Goal: Use online tool/utility: Utilize a website feature to perform a specific function

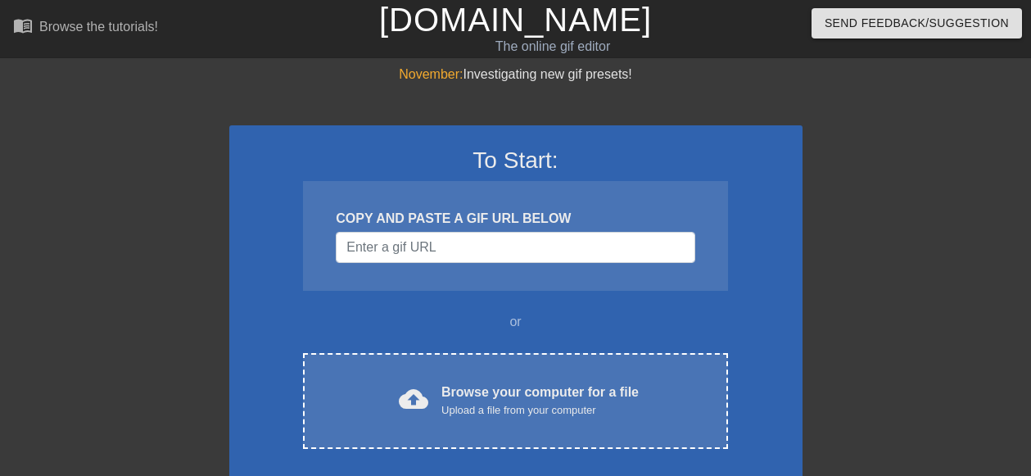
scroll to position [82, 0]
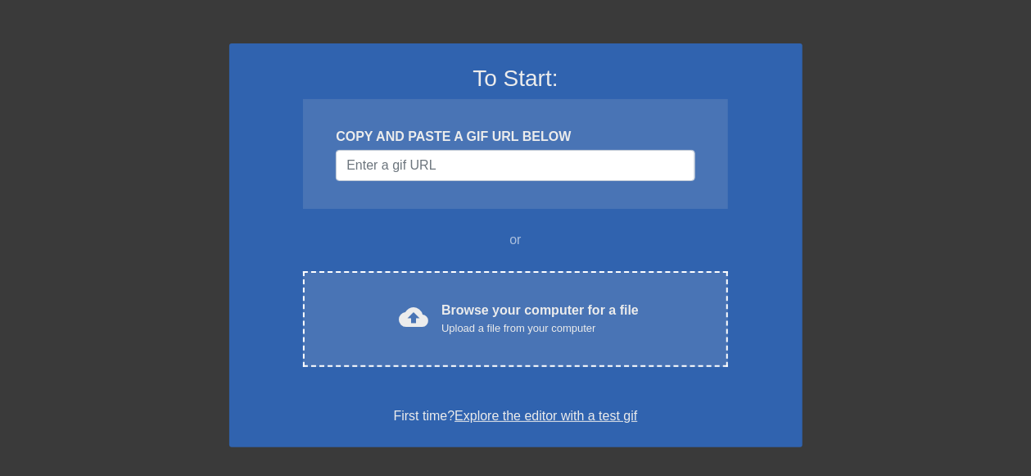
click at [512, 133] on div "COPY AND PASTE A GIF URL BELOW" at bounding box center [515, 137] width 359 height 20
click at [486, 144] on div "COPY AND PASTE A GIF URL BELOW" at bounding box center [515, 137] width 359 height 20
click at [461, 160] on input "Username" at bounding box center [515, 165] width 359 height 31
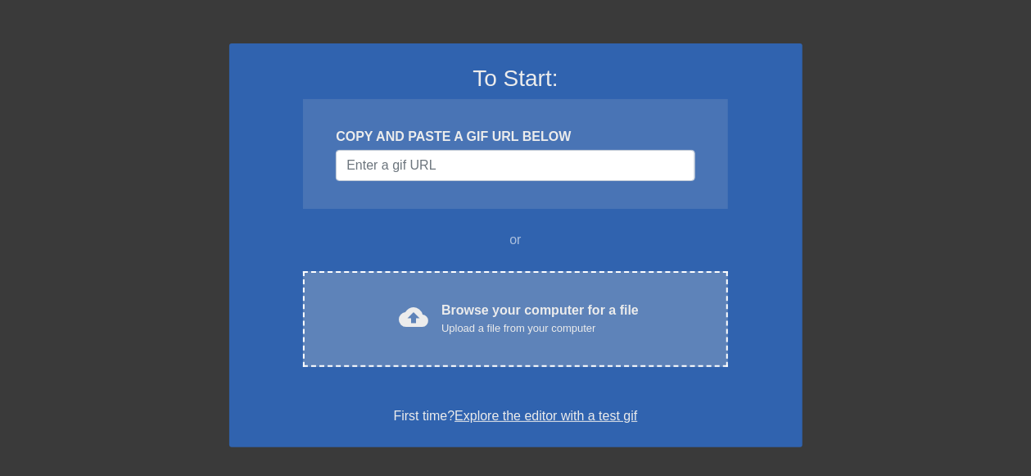
click at [427, 288] on div "cloud_upload Browse your computer for a file Upload a file from your computer C…" at bounding box center [515, 319] width 424 height 96
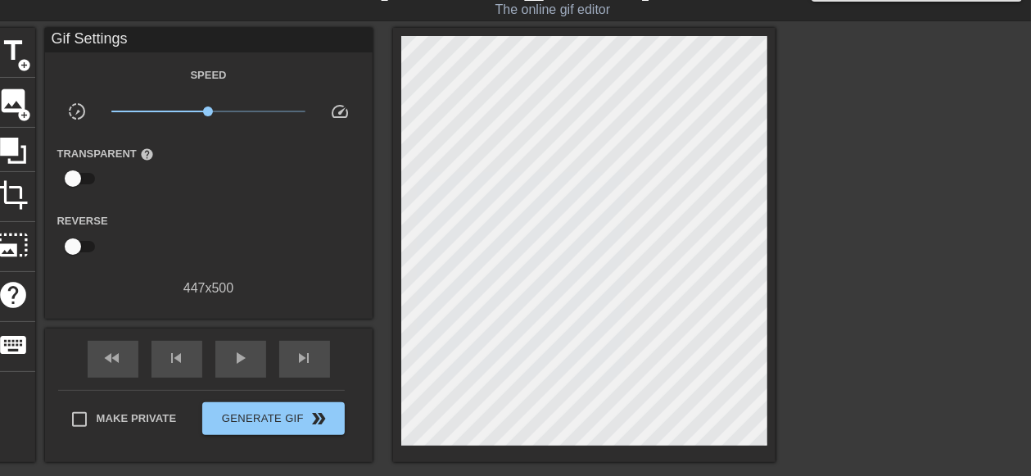
scroll to position [8, 0]
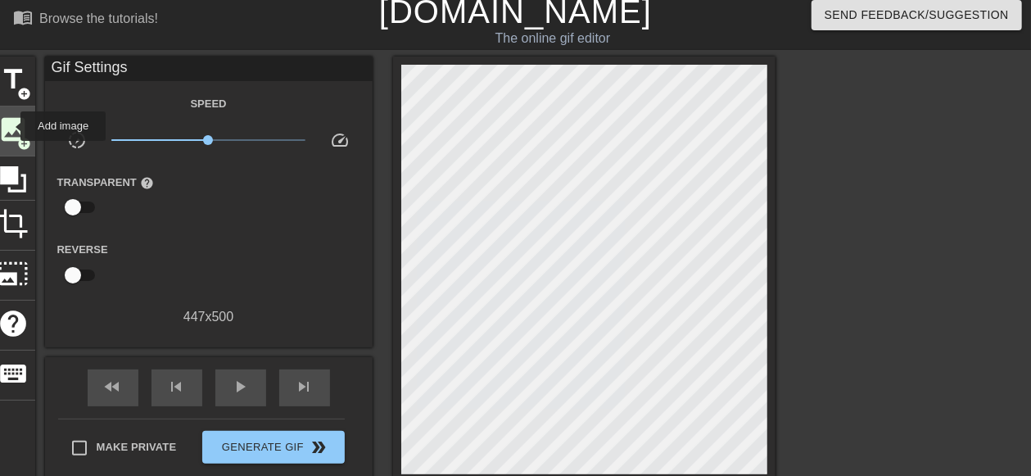
click at [10, 126] on span "image" at bounding box center [13, 129] width 31 height 31
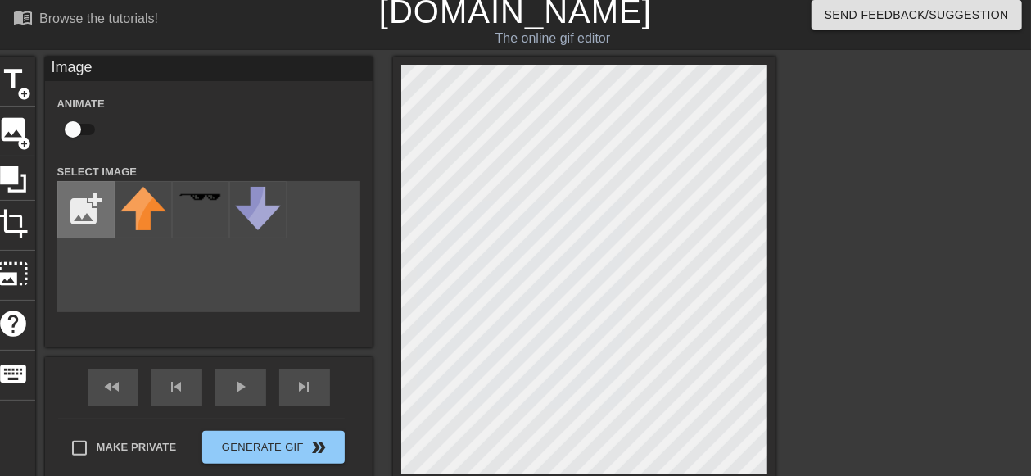
click at [107, 220] on input "file" at bounding box center [86, 210] width 56 height 56
type input "C:\fakepath\dc2le08-8d6252f9-3353-4491-9e23-4fb52bc1e7db.gif"
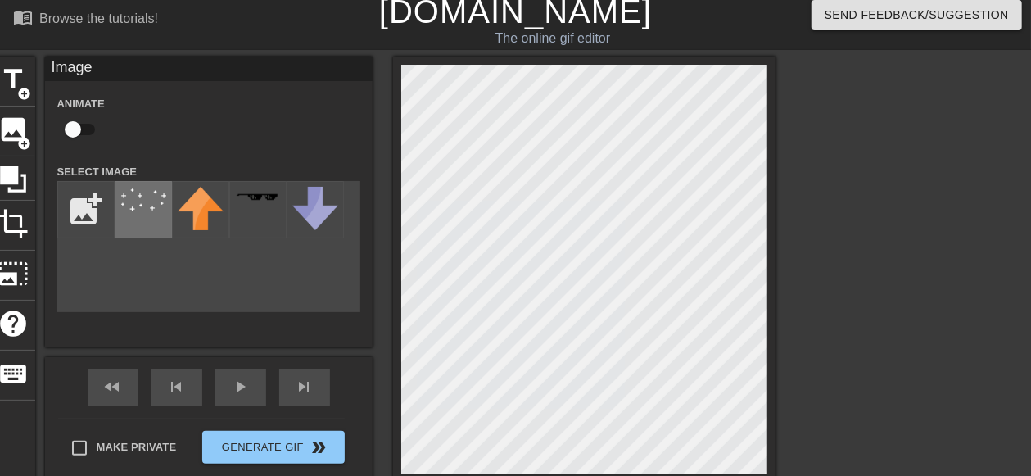
click at [148, 208] on img at bounding box center [143, 199] width 46 height 25
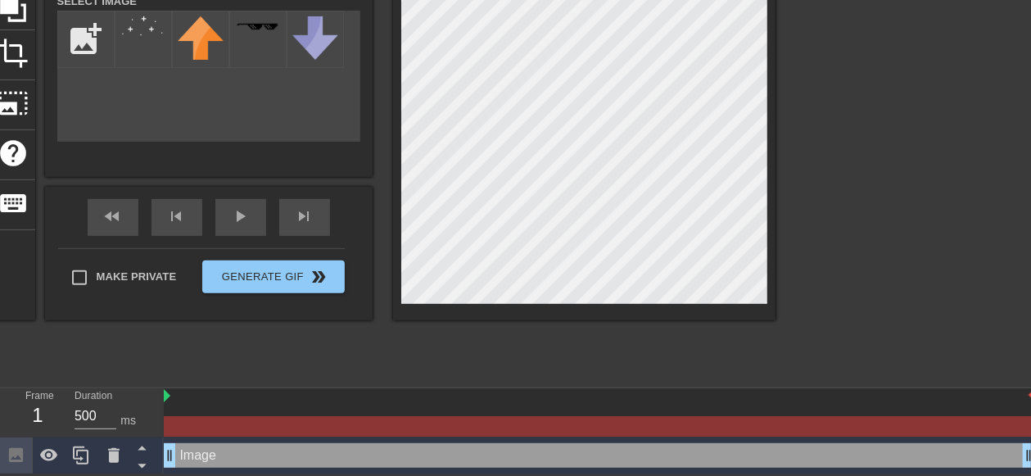
scroll to position [180, 0]
click at [168, 396] on img at bounding box center [167, 395] width 7 height 13
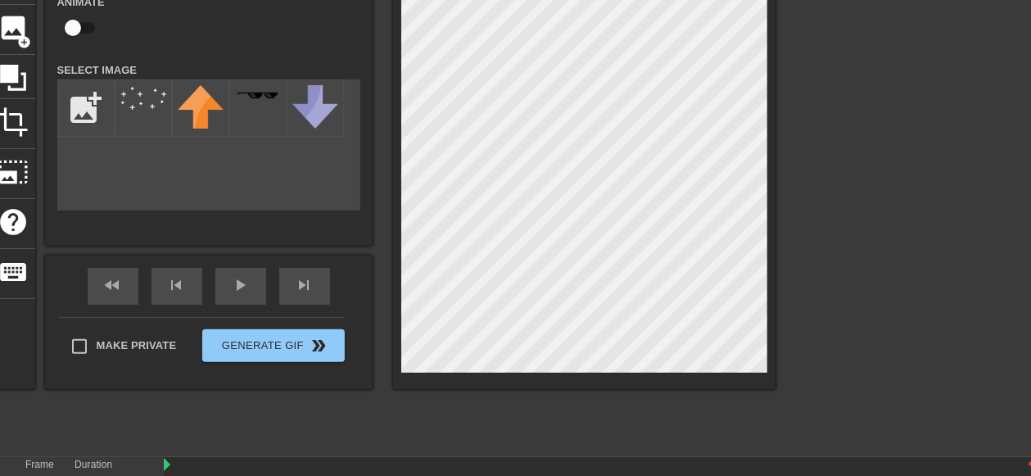
scroll to position [16, 0]
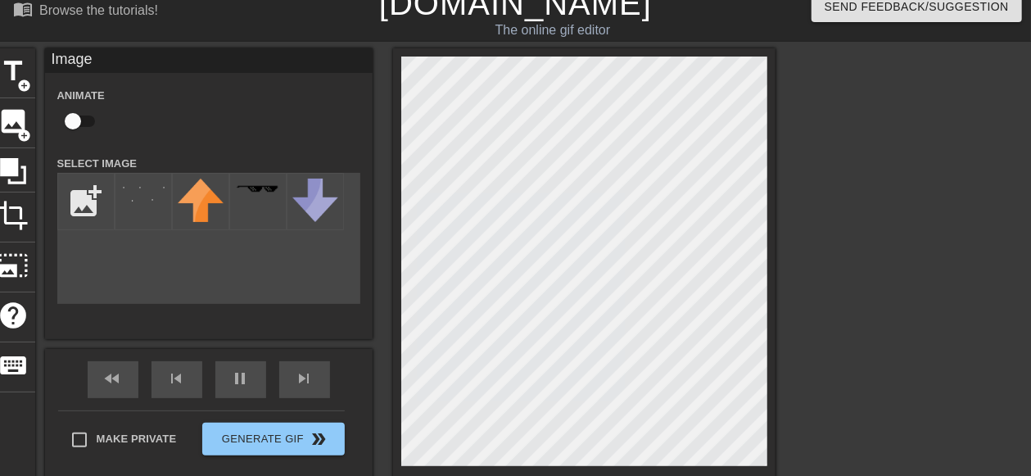
click at [333, 328] on div "Image Animate Select Image add_photo_alternate" at bounding box center [209, 193] width 328 height 291
click at [1030, 382] on html "menu_book Browse the tutorials! [DOMAIN_NAME] The online gif editor Send Feedba…" at bounding box center [515, 310] width 1031 height 653
click at [129, 210] on div at bounding box center [143, 201] width 57 height 57
click at [181, 141] on div "Animate Select Image add_photo_alternate" at bounding box center [208, 194] width 303 height 219
click at [125, 192] on img at bounding box center [143, 190] width 46 height 25
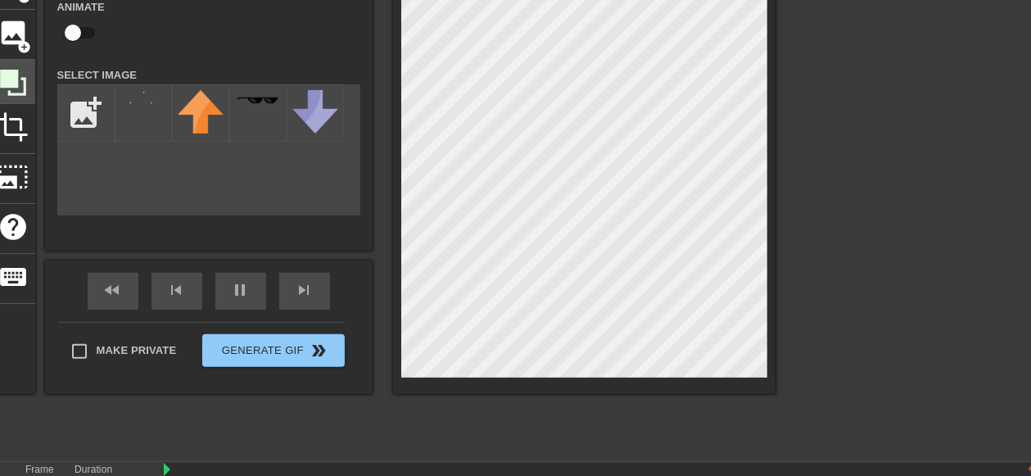
scroll to position [180, 0]
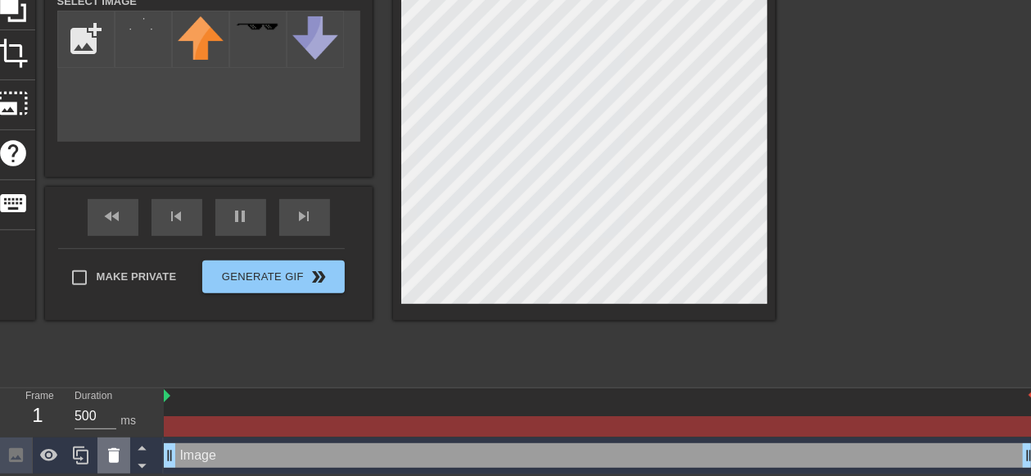
click at [108, 455] on icon at bounding box center [114, 455] width 20 height 20
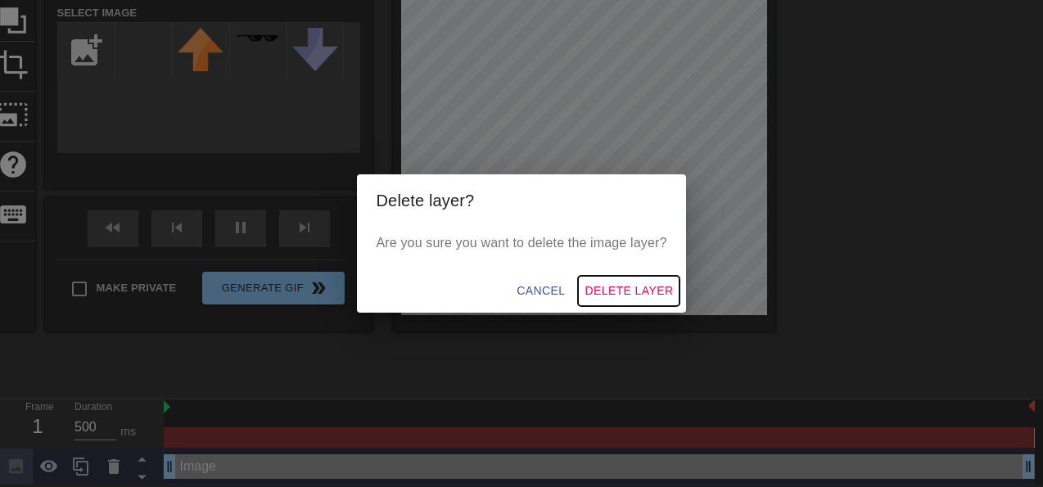
click at [628, 293] on span "Delete Layer" at bounding box center [629, 291] width 88 height 20
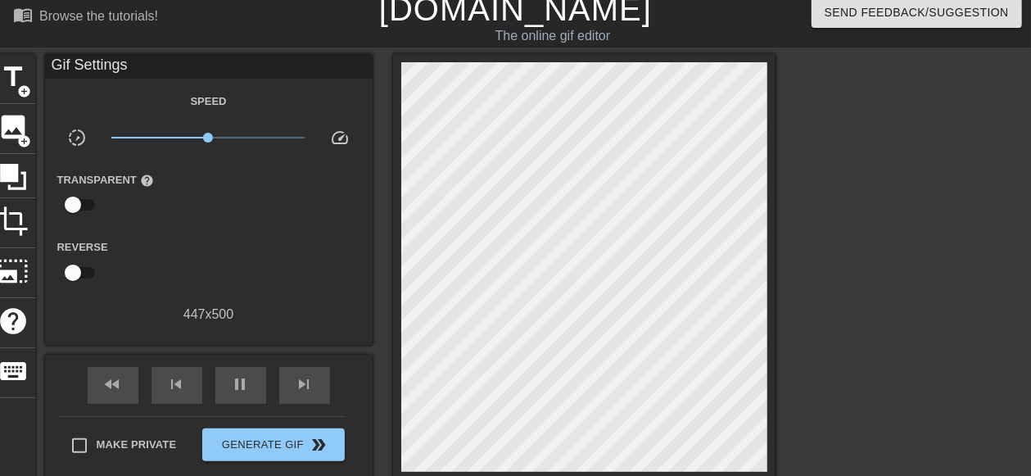
scroll to position [5, 0]
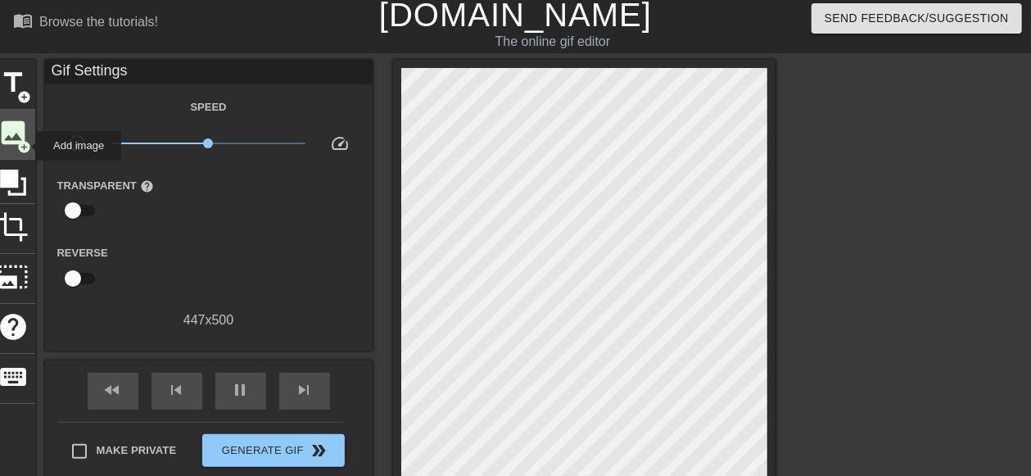
click at [25, 146] on span "add_circle" at bounding box center [25, 147] width 14 height 14
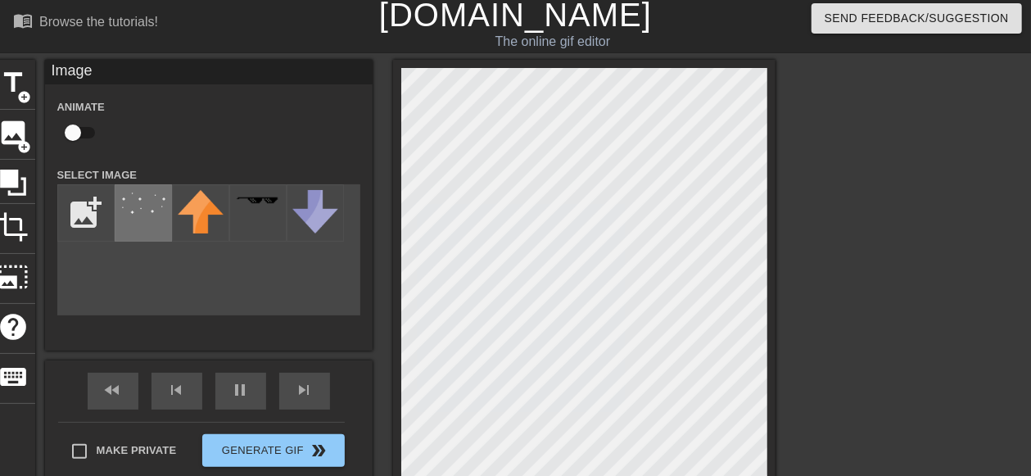
click at [164, 215] on img at bounding box center [143, 202] width 46 height 25
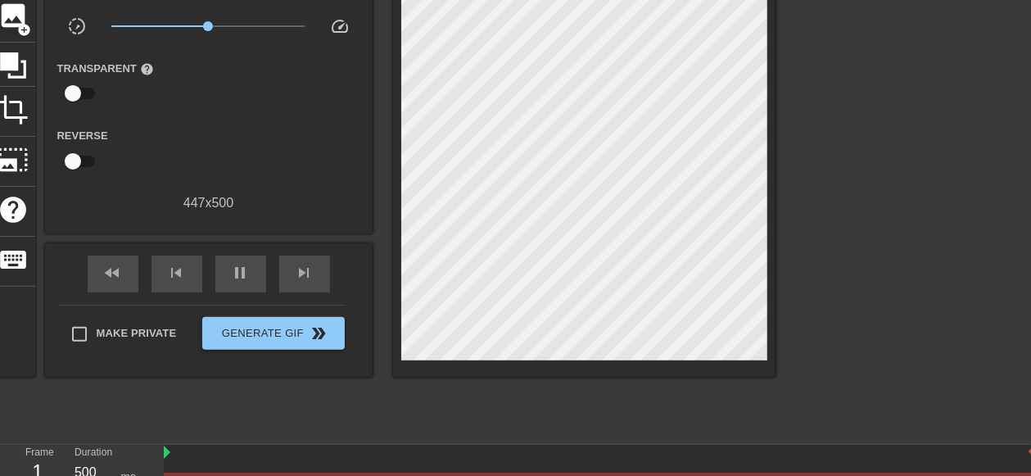
scroll to position [180, 0]
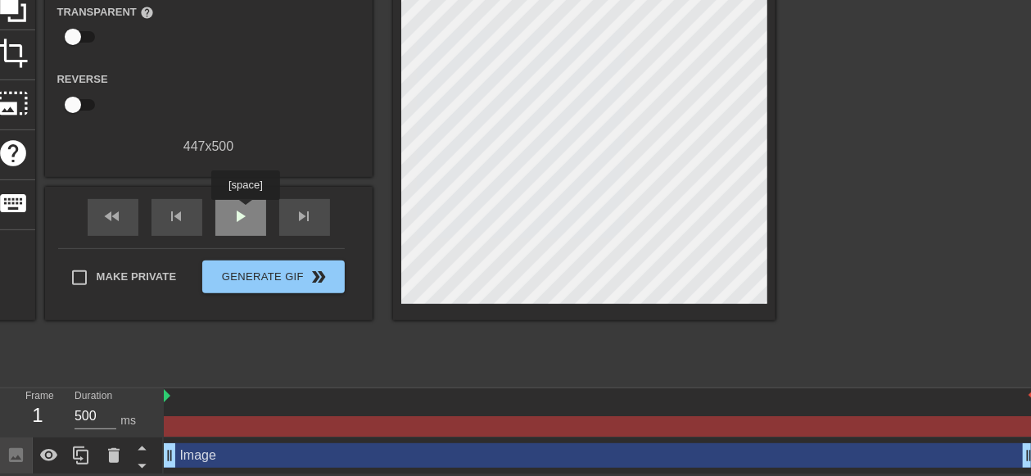
click at [245, 211] on span "play_arrow" at bounding box center [241, 216] width 20 height 20
click at [295, 396] on div at bounding box center [599, 396] width 871 height 16
click at [237, 421] on div at bounding box center [599, 426] width 870 height 20
drag, startPoint x: 166, startPoint y: 419, endPoint x: 364, endPoint y: 422, distance: 197.4
click at [364, 422] on div at bounding box center [599, 426] width 870 height 20
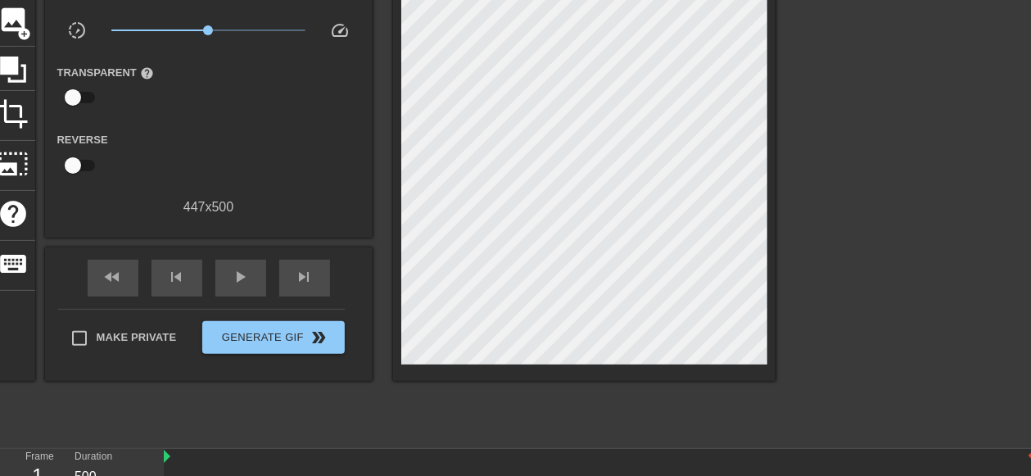
scroll to position [0, 0]
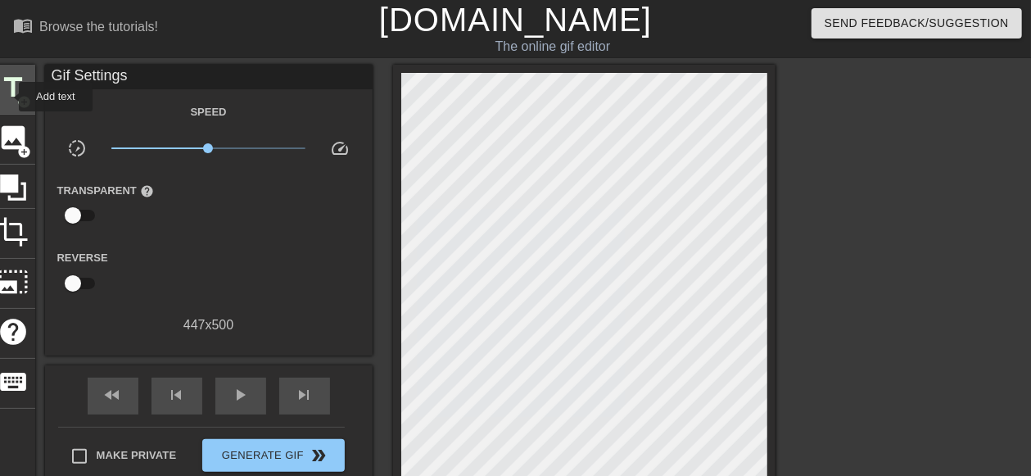
click at [9, 98] on span "title" at bounding box center [13, 87] width 31 height 31
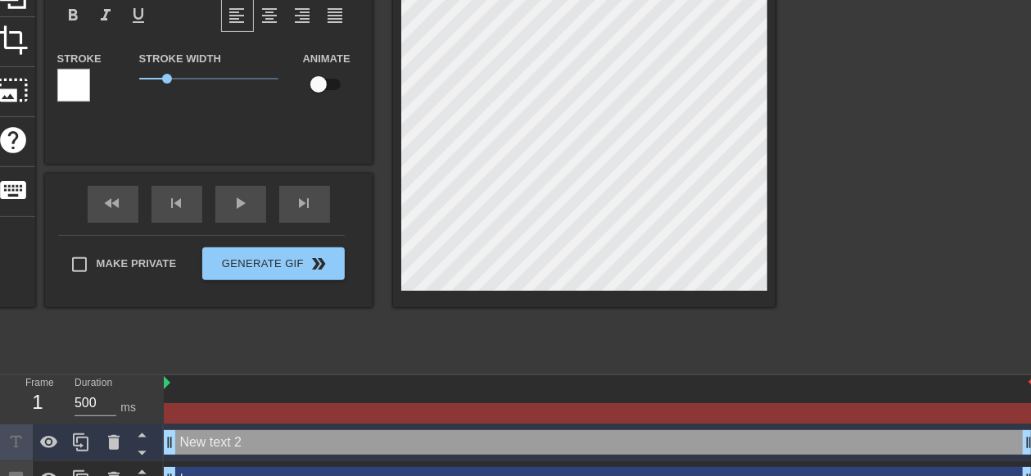
scroll to position [217, 0]
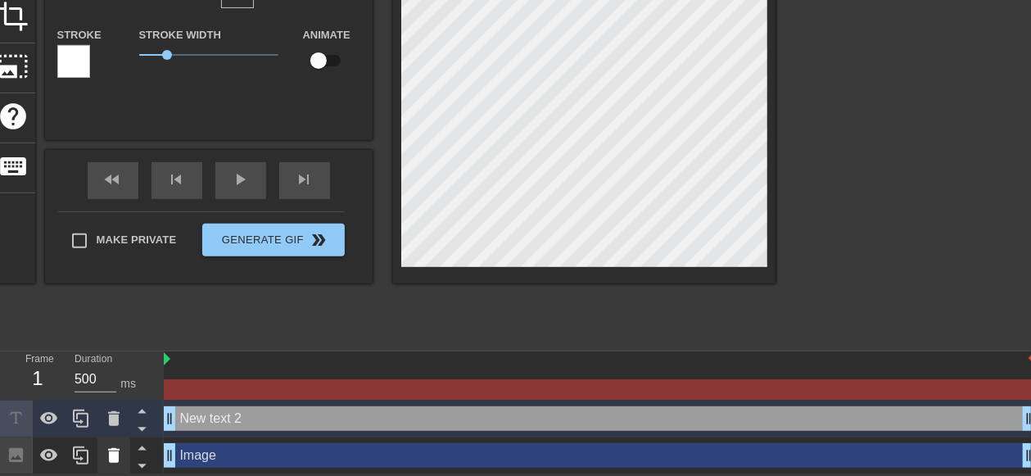
click at [111, 455] on icon at bounding box center [113, 455] width 11 height 15
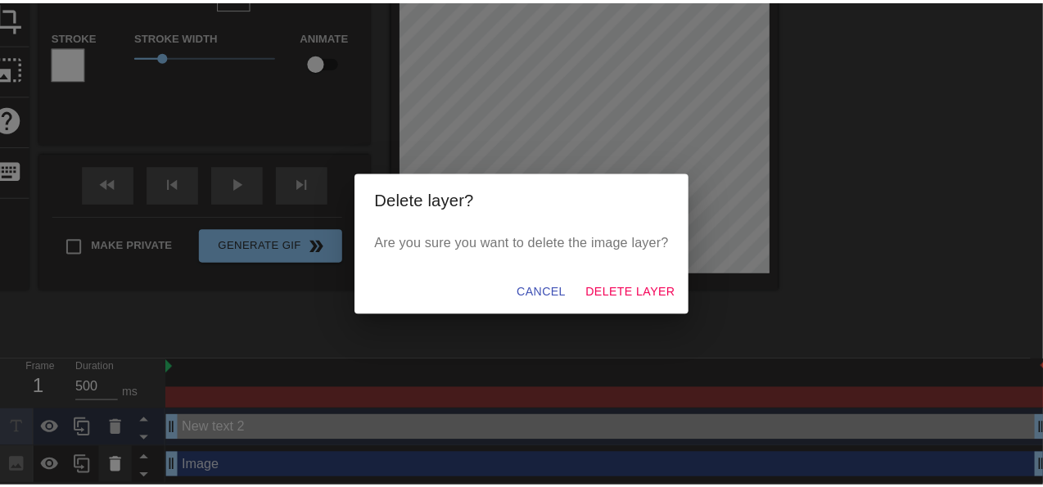
scroll to position [205, 0]
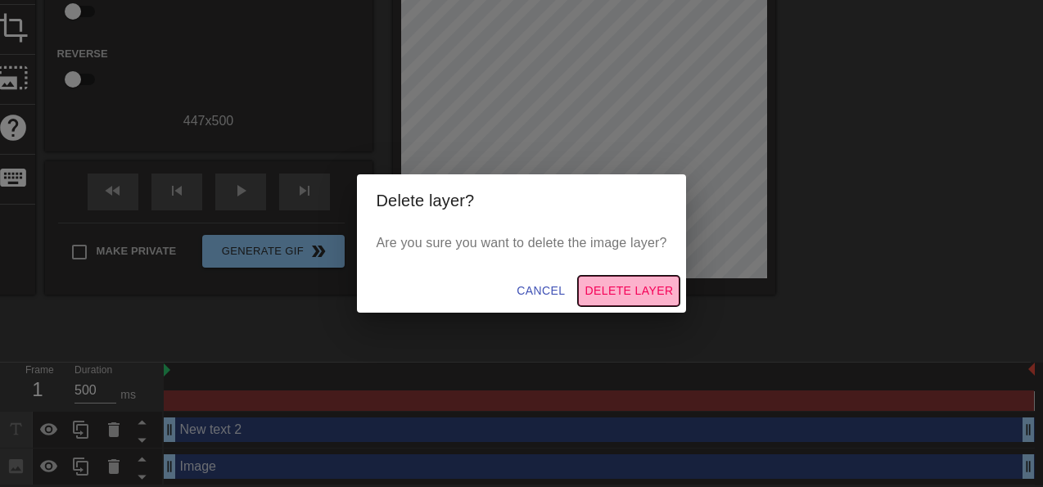
click at [623, 295] on span "Delete Layer" at bounding box center [629, 291] width 88 height 20
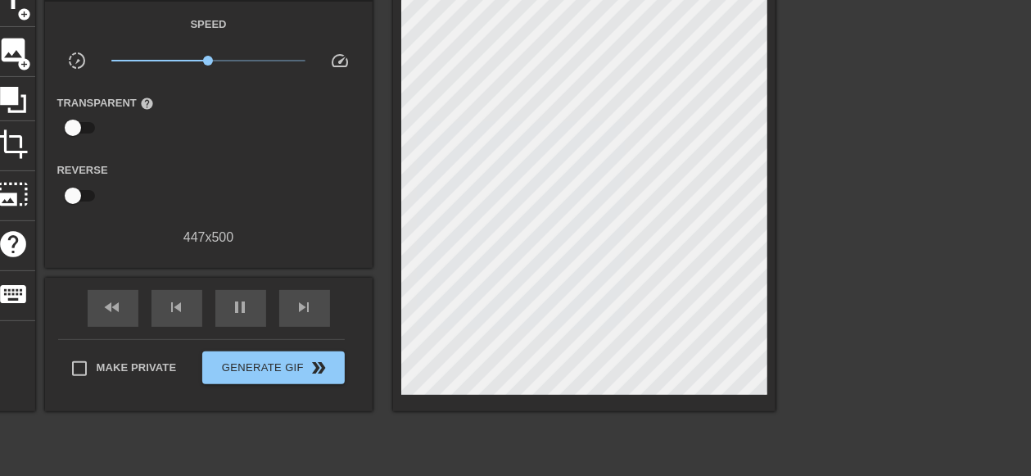
scroll to position [180, 0]
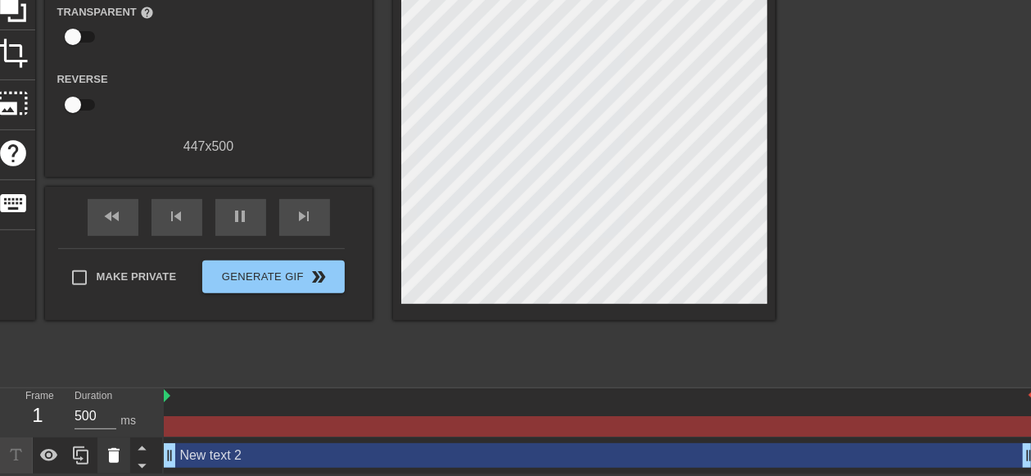
click at [124, 463] on div at bounding box center [113, 455] width 33 height 36
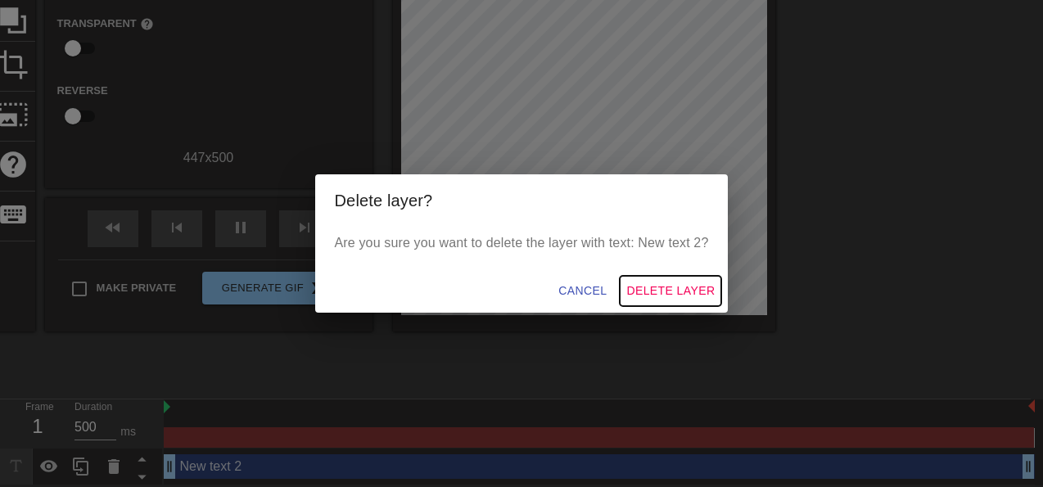
click at [653, 286] on span "Delete Layer" at bounding box center [670, 291] width 88 height 20
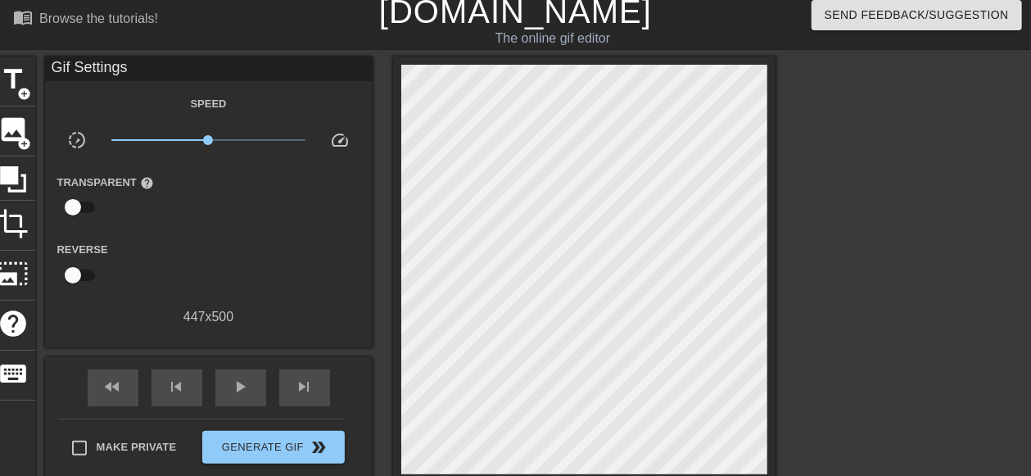
scroll to position [0, 0]
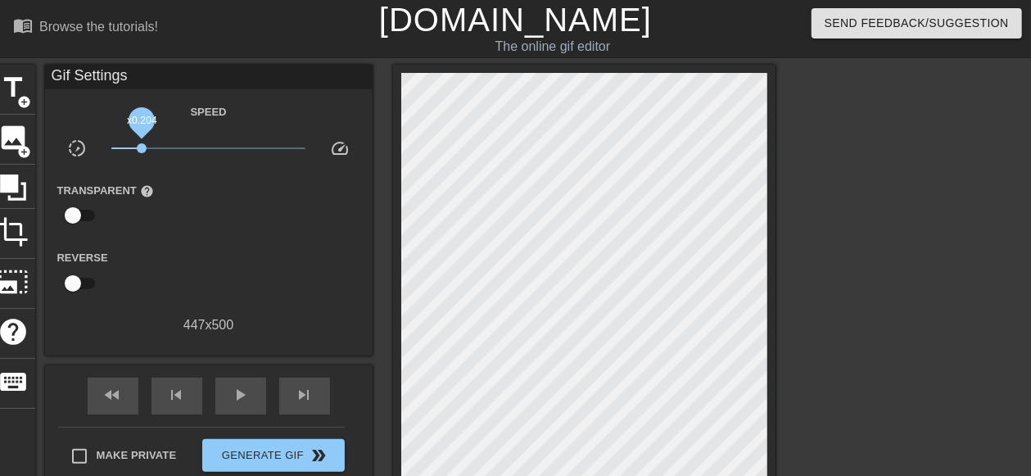
drag, startPoint x: 166, startPoint y: 147, endPoint x: 142, endPoint y: 159, distance: 27.1
click at [142, 159] on div "x0.204" at bounding box center [208, 150] width 219 height 25
click at [7, 144] on span "image" at bounding box center [13, 137] width 31 height 31
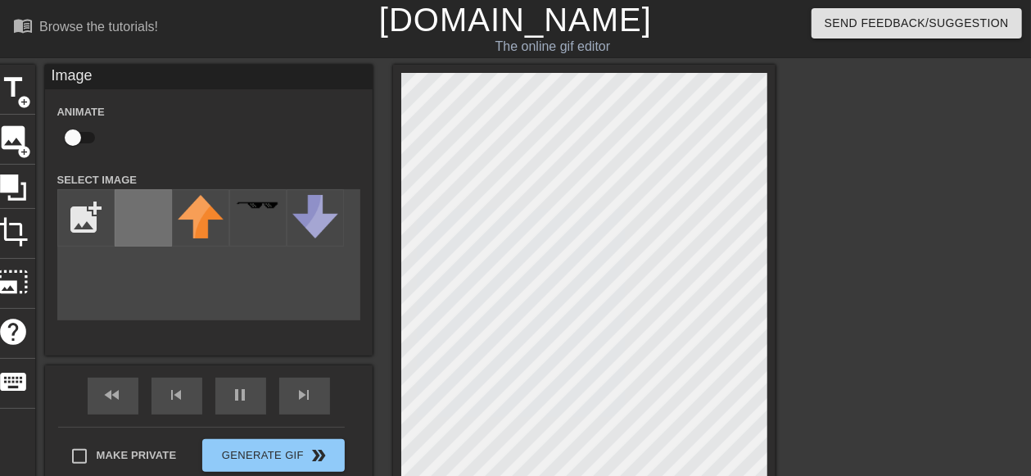
click at [135, 228] on div at bounding box center [143, 217] width 57 height 57
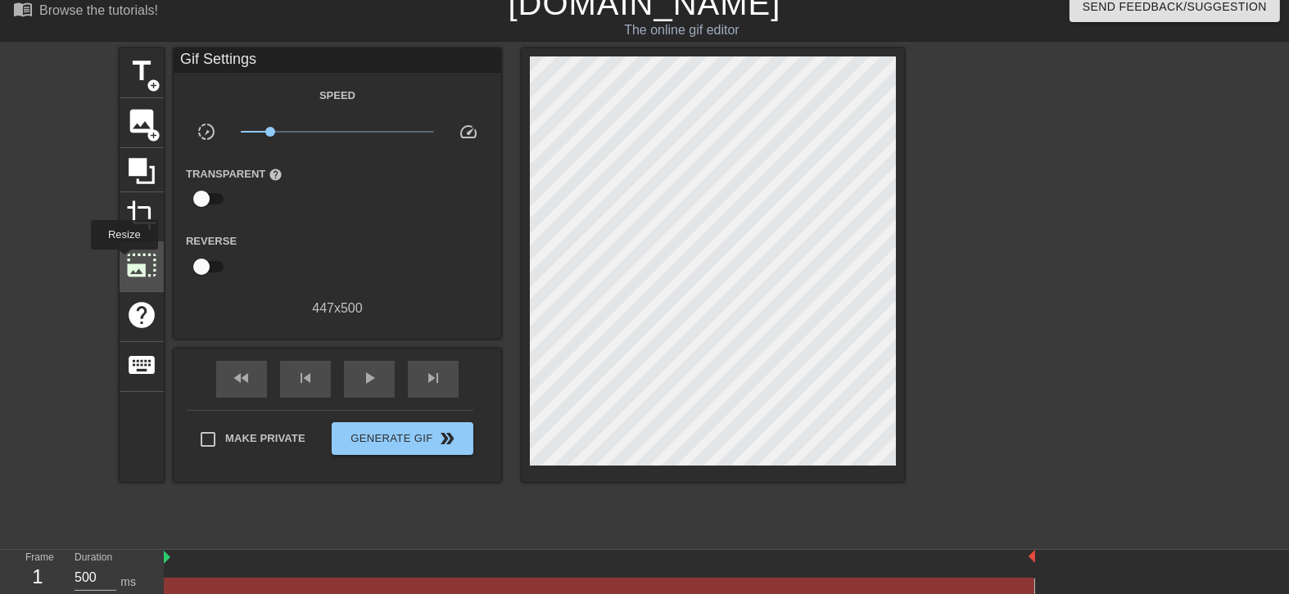
click at [123, 261] on div "photo_size_select_large" at bounding box center [142, 267] width 44 height 50
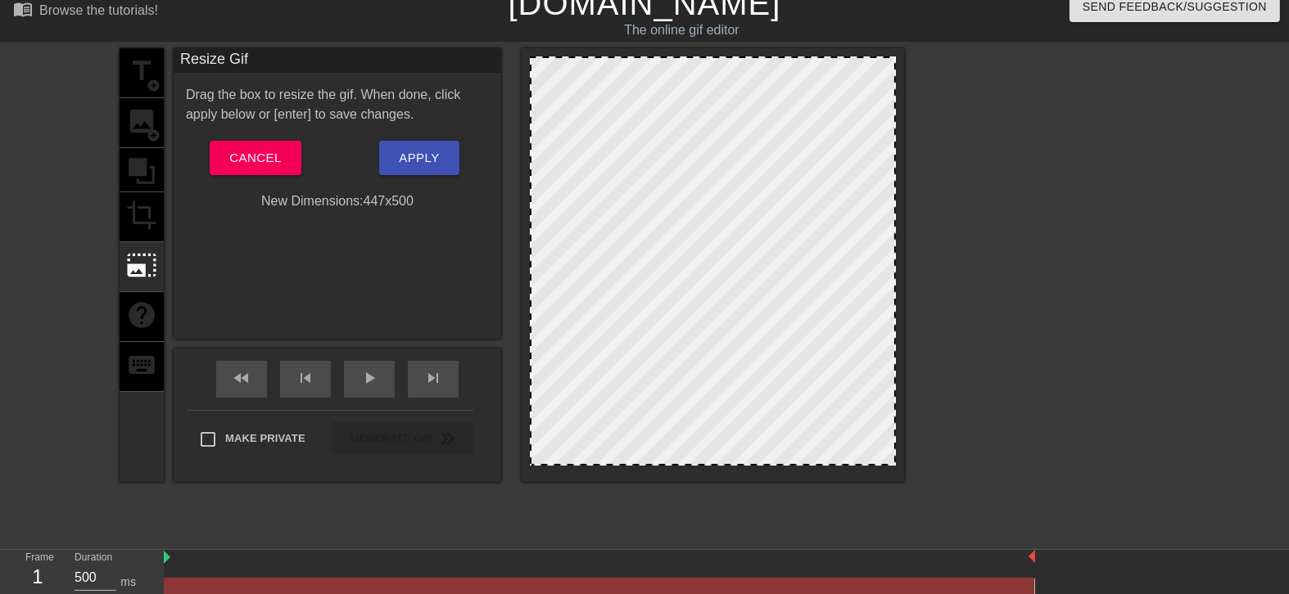
click at [134, 322] on div "title add_circle image add_circle crop photo_size_select_large help keyboard" at bounding box center [142, 265] width 44 height 434
click at [147, 242] on div "photo_size_select_large" at bounding box center [142, 267] width 44 height 50
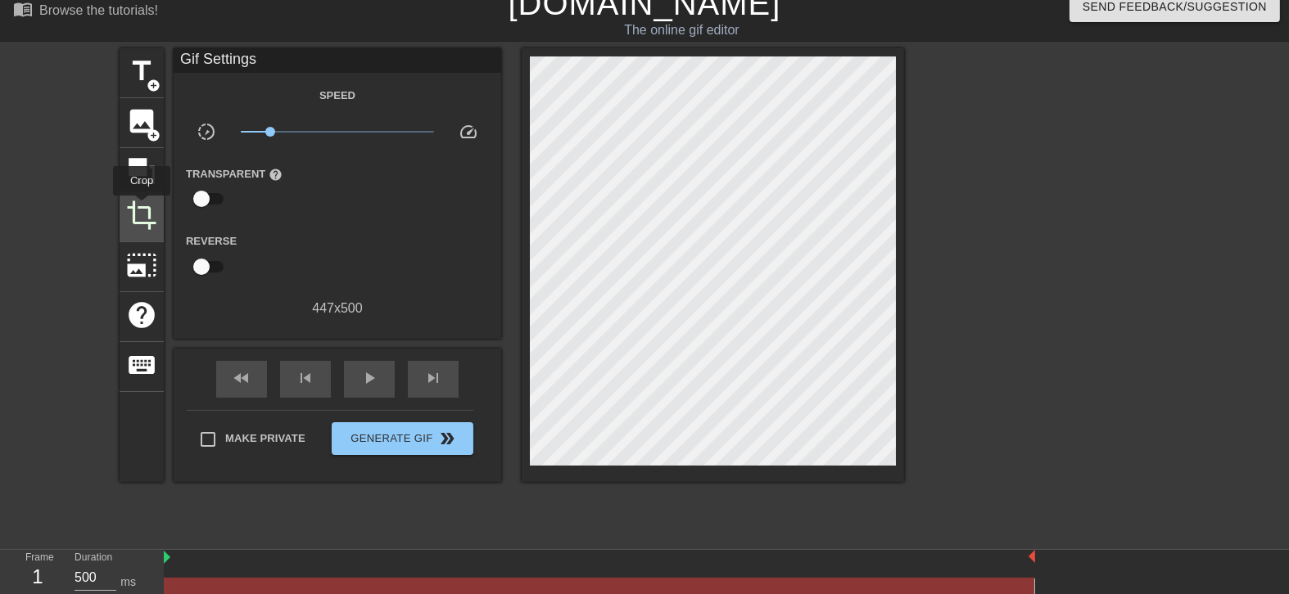
click at [142, 207] on span "crop" at bounding box center [141, 215] width 31 height 31
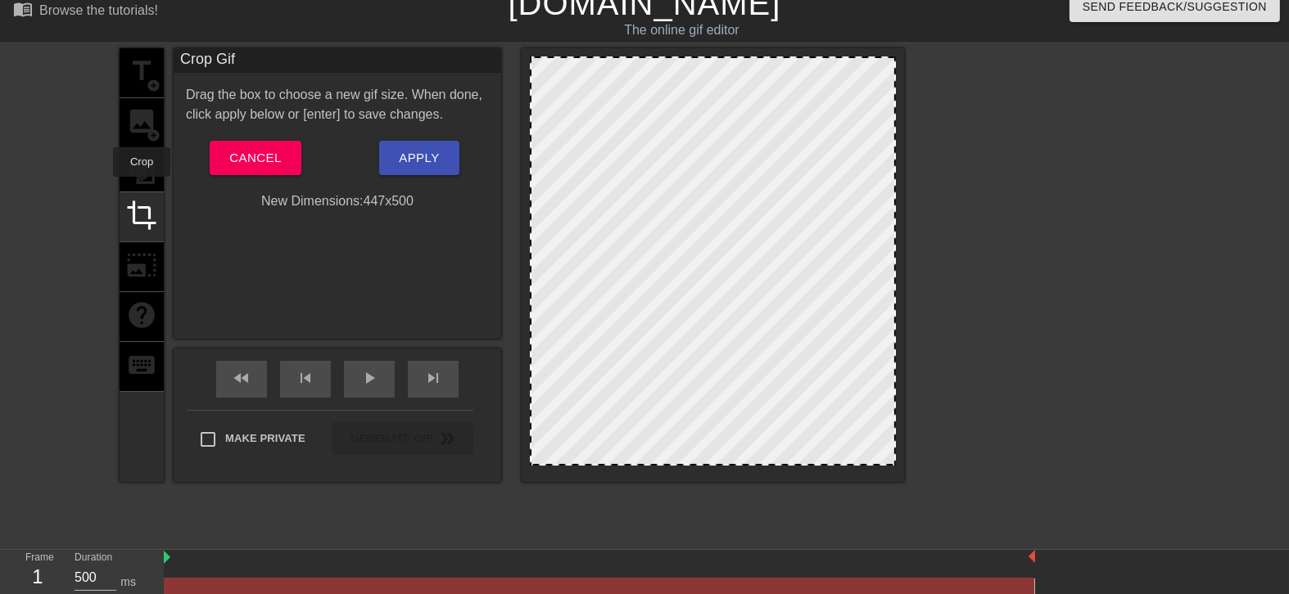
click at [142, 183] on div "title add_circle image add_circle crop photo_size_select_large help keyboard" at bounding box center [142, 265] width 44 height 434
click at [157, 153] on div "title add_circle image add_circle crop photo_size_select_large help keyboard" at bounding box center [142, 265] width 44 height 434
click at [158, 133] on div "title add_circle image add_circle crop photo_size_select_large help keyboard" at bounding box center [142, 265] width 44 height 434
click at [255, 149] on span "Cancel" at bounding box center [255, 157] width 52 height 21
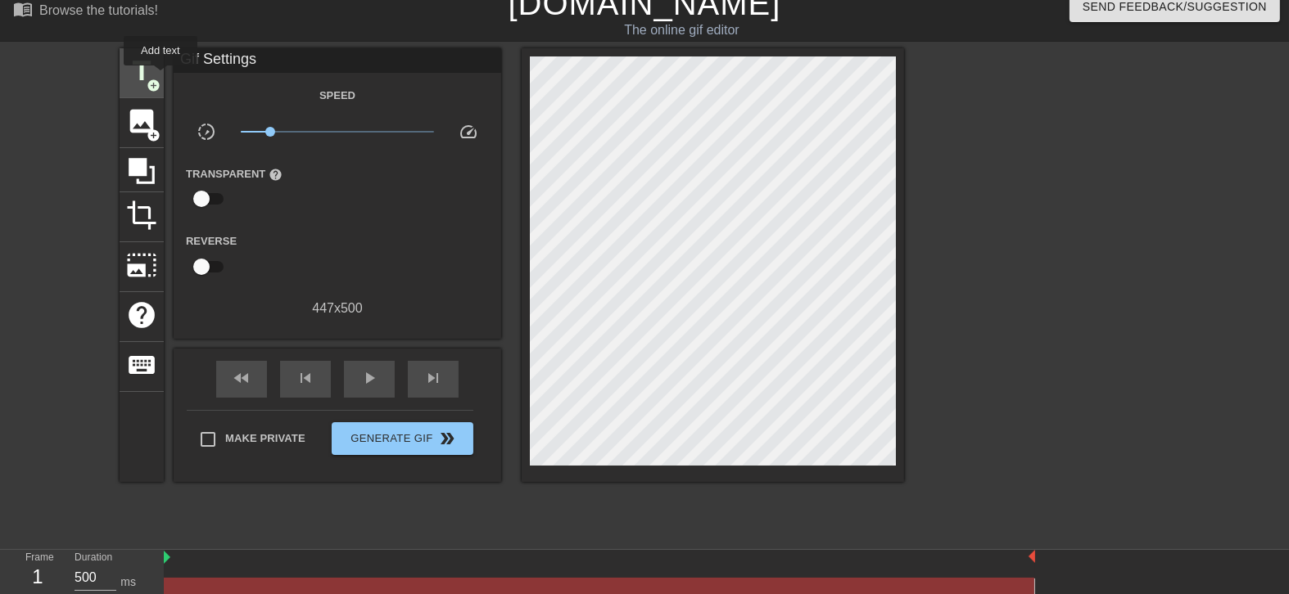
click at [160, 77] on div "title add_circle" at bounding box center [142, 73] width 44 height 50
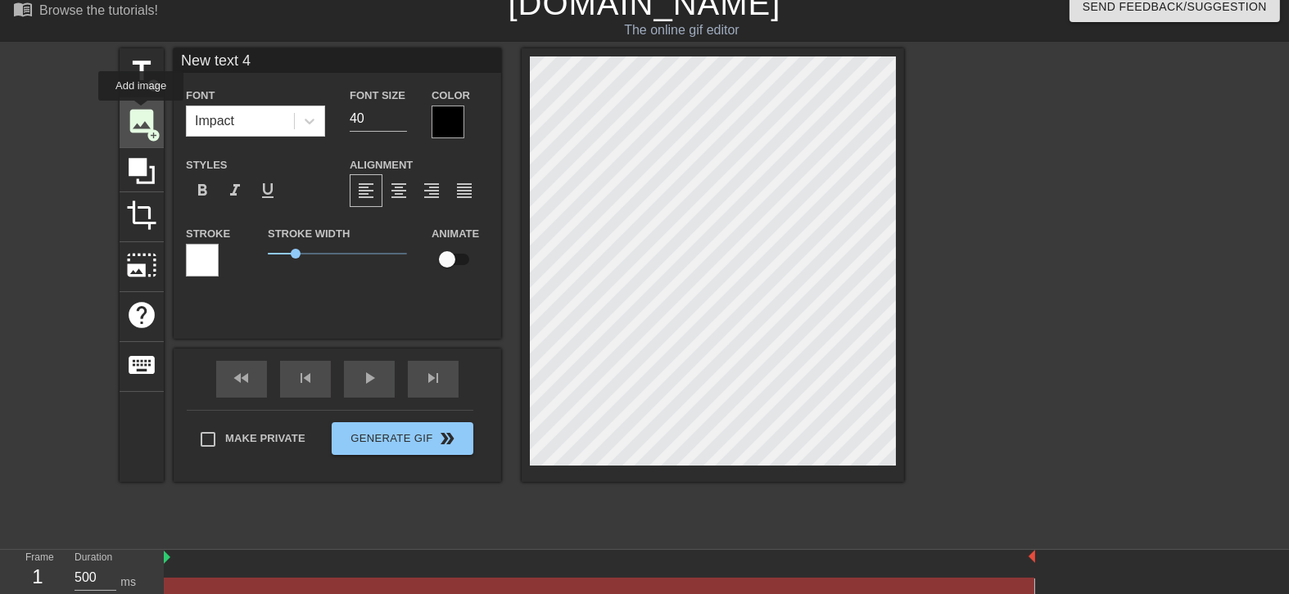
click at [141, 112] on span "image" at bounding box center [141, 121] width 31 height 31
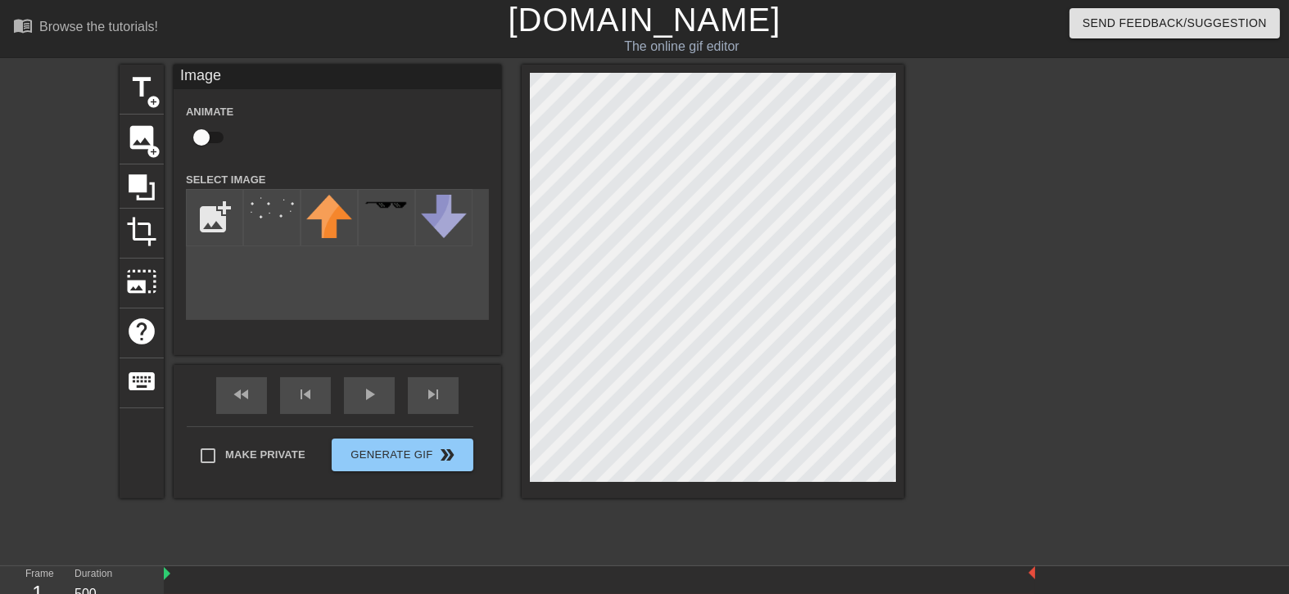
click at [190, 123] on input "checkbox" at bounding box center [201, 137] width 93 height 31
click at [197, 131] on input "checkbox" at bounding box center [216, 137] width 93 height 31
click at [201, 134] on input "checkbox" at bounding box center [201, 137] width 93 height 31
checkbox input "true"
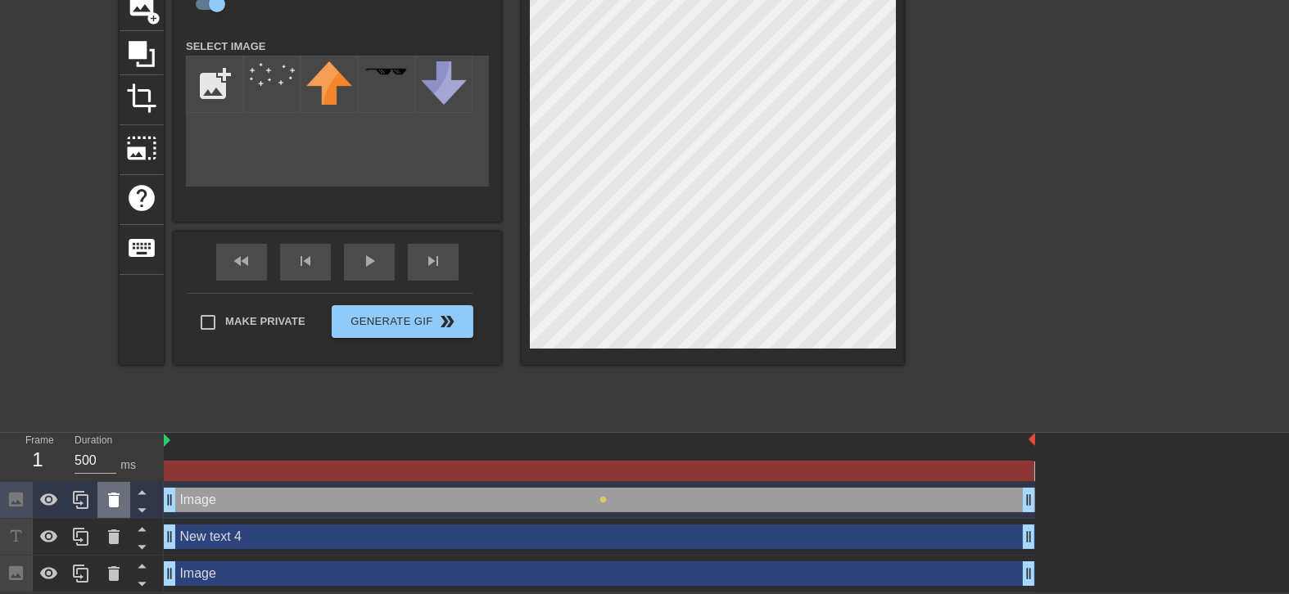
click at [124, 475] on div at bounding box center [113, 500] width 33 height 36
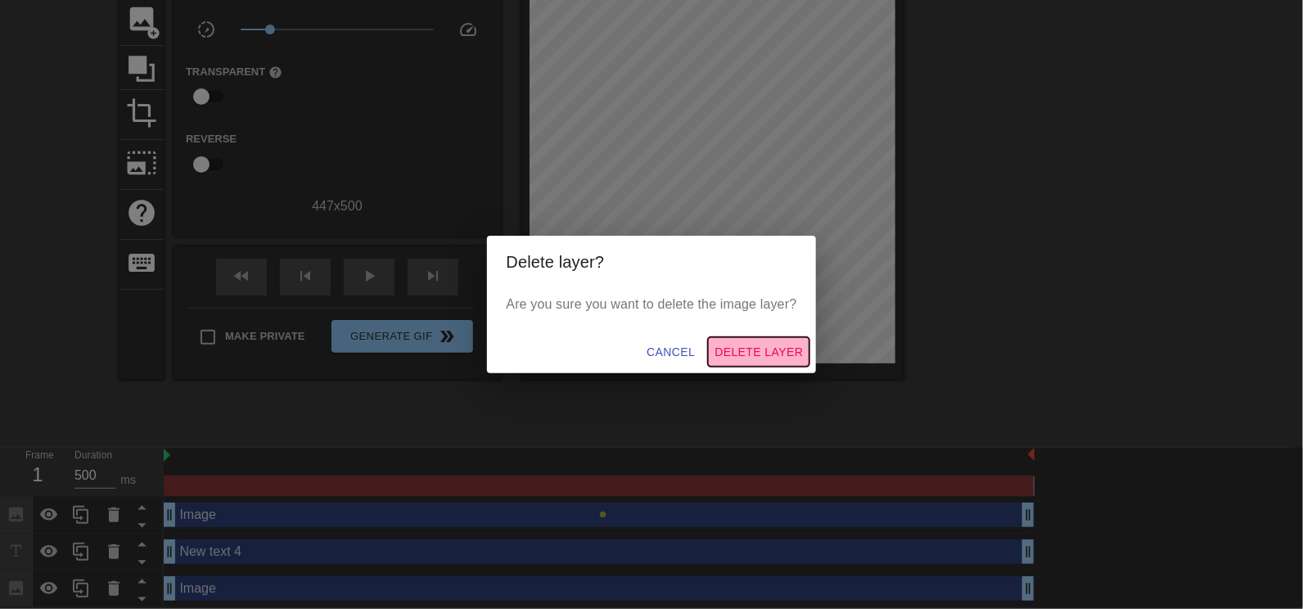
click at [781, 361] on span "Delete Layer" at bounding box center [759, 352] width 88 height 20
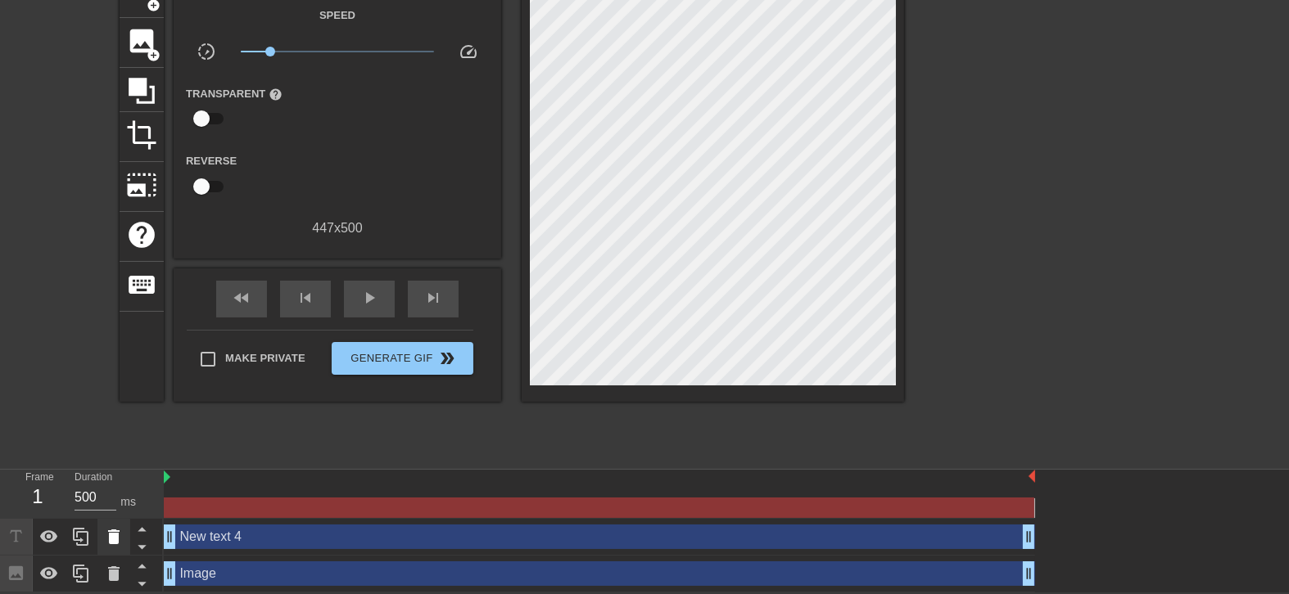
click at [114, 475] on div at bounding box center [113, 537] width 33 height 36
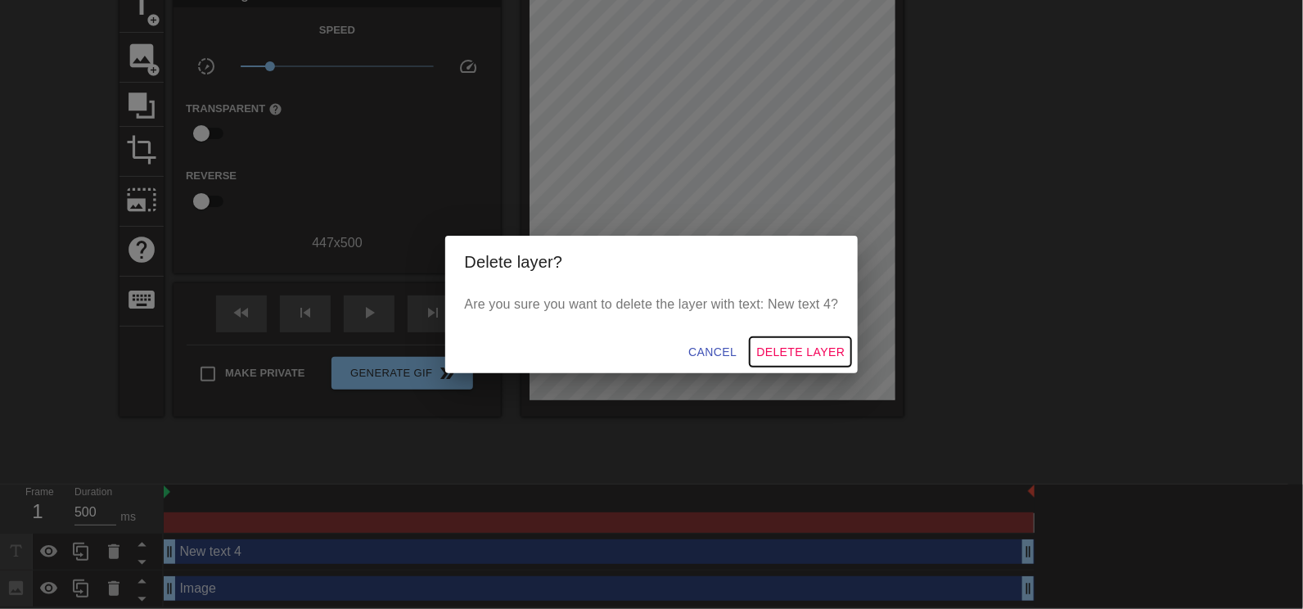
click at [806, 354] on span "Delete Layer" at bounding box center [801, 352] width 88 height 20
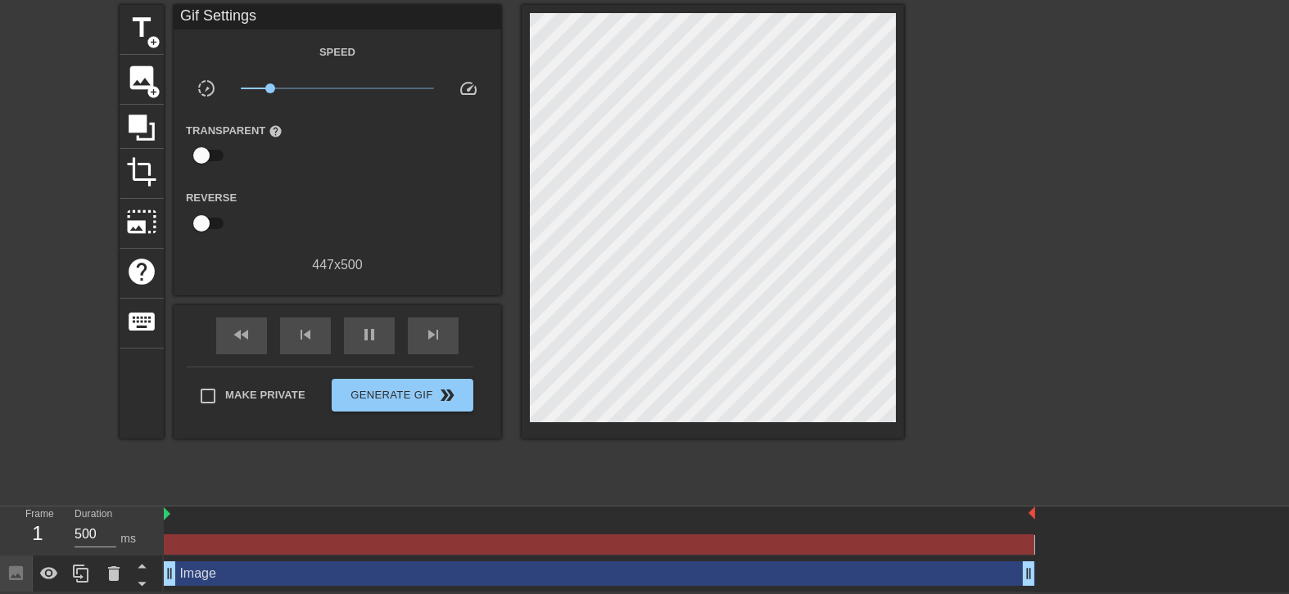
drag, startPoint x: 393, startPoint y: 517, endPoint x: 280, endPoint y: 505, distance: 113.7
click at [280, 475] on div at bounding box center [599, 515] width 871 height 16
drag, startPoint x: 1026, startPoint y: 546, endPoint x: 1119, endPoint y: 540, distance: 93.5
click at [1030, 475] on div "Image drag_handle drag_handle" at bounding box center [726, 550] width 1125 height 86
drag, startPoint x: 259, startPoint y: 83, endPoint x: 330, endPoint y: 98, distance: 72.9
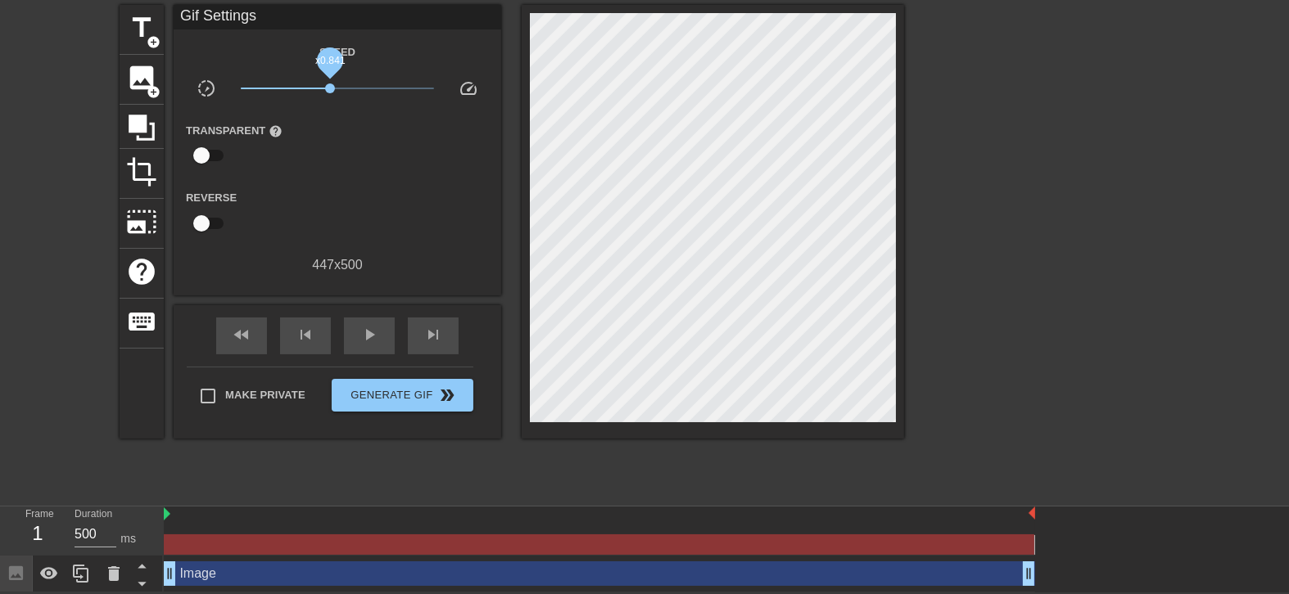
click at [330, 98] on div "x0.841" at bounding box center [337, 91] width 219 height 25
drag, startPoint x: 164, startPoint y: 65, endPoint x: 150, endPoint y: 71, distance: 15.4
click at [163, 65] on div "title add_circle image add_circle crop photo_size_select_large help keyboard Gi…" at bounding box center [512, 222] width 784 height 434
click at [150, 71] on span "image" at bounding box center [141, 77] width 31 height 31
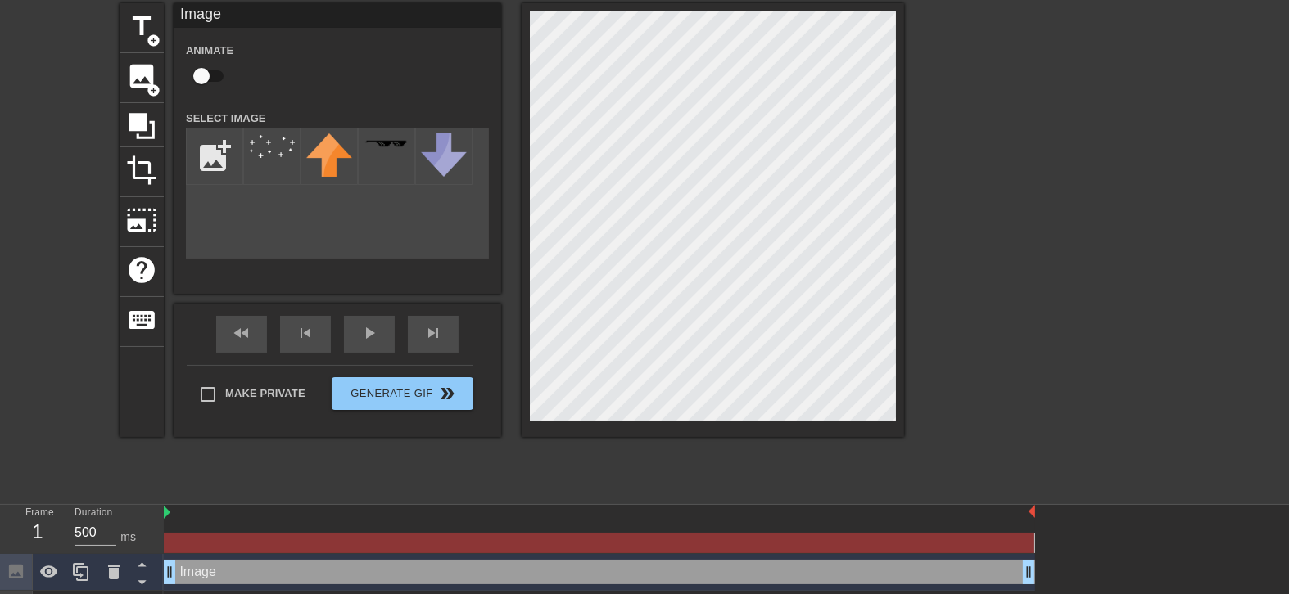
click at [213, 77] on input "checkbox" at bounding box center [201, 76] width 93 height 31
checkbox input "true"
click at [255, 150] on img at bounding box center [272, 145] width 46 height 25
click at [897, 152] on div at bounding box center [713, 220] width 382 height 434
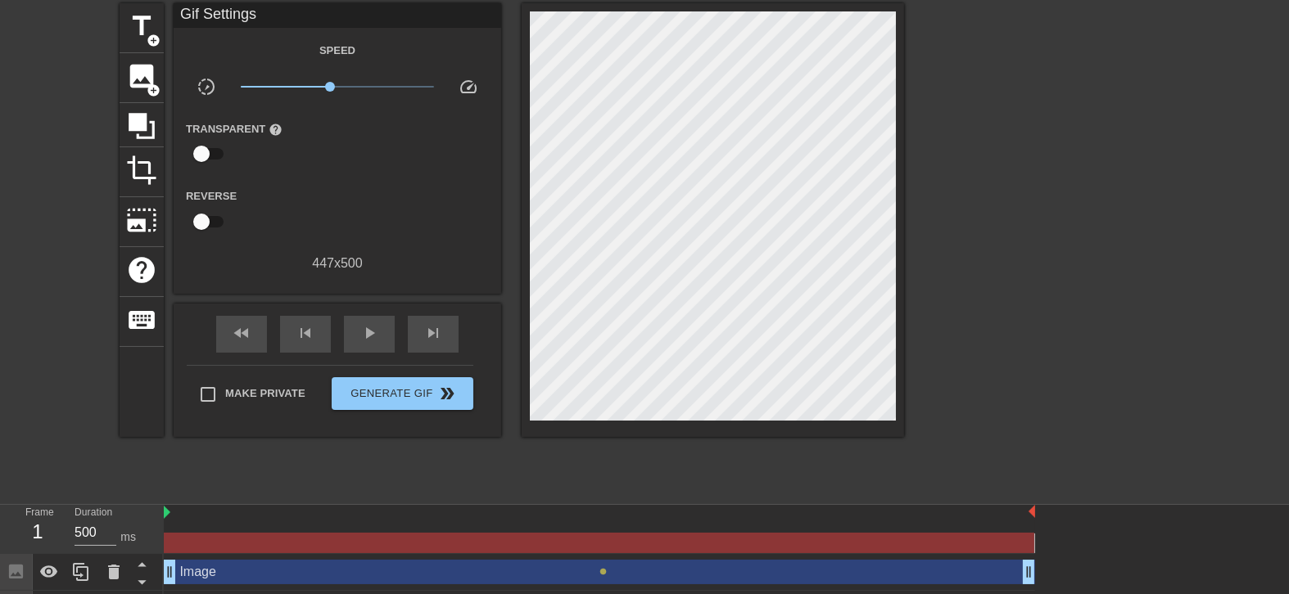
click at [471, 454] on div "title add_circle image add_circle crop photo_size_select_large help keyboard Gi…" at bounding box center [512, 248] width 784 height 491
click at [368, 334] on span "pause" at bounding box center [369, 333] width 20 height 20
click at [368, 334] on span "play_arrow" at bounding box center [369, 333] width 20 height 20
click at [364, 324] on span "pause" at bounding box center [369, 333] width 20 height 20
click at [364, 324] on span "play_arrow" at bounding box center [369, 333] width 20 height 20
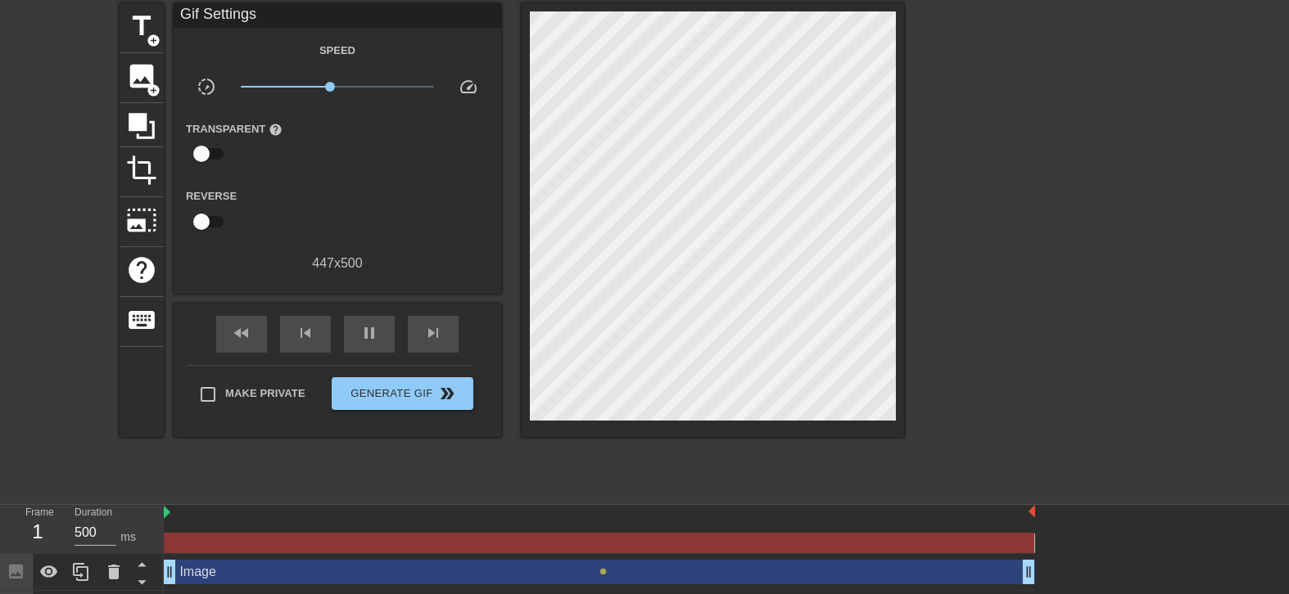
drag, startPoint x: 603, startPoint y: 572, endPoint x: 548, endPoint y: 554, distance: 58.3
click at [510, 475] on div "Image drag_handle drag_handle lens" at bounding box center [599, 572] width 871 height 25
click at [603, 475] on span "lens" at bounding box center [602, 571] width 7 height 7
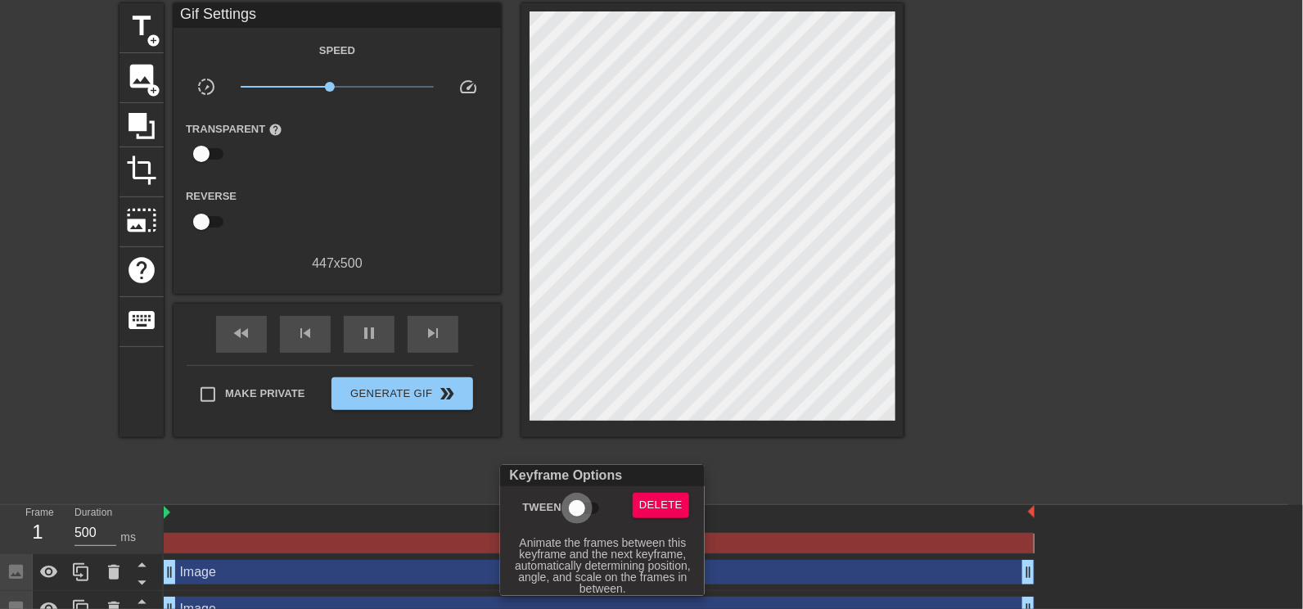
click at [563, 475] on input "Tween" at bounding box center [577, 508] width 93 height 31
checkbox input "true"
drag, startPoint x: 704, startPoint y: 87, endPoint x: 629, endPoint y: 191, distance: 128.4
click at [629, 191] on div at bounding box center [651, 304] width 1303 height 609
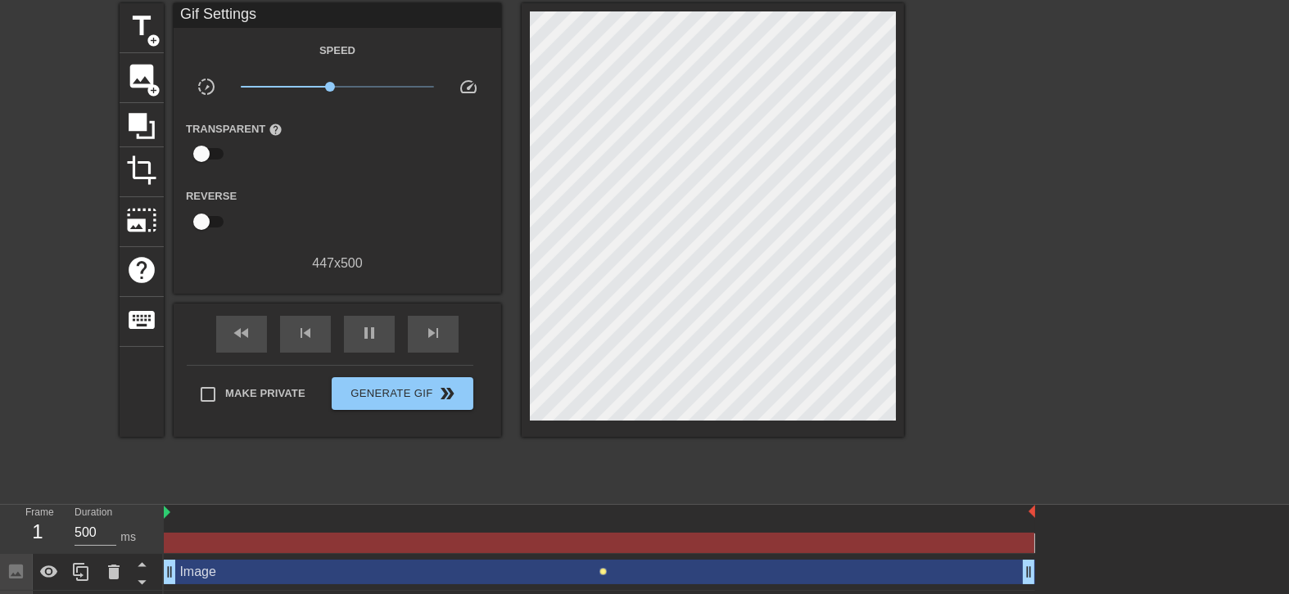
click at [606, 475] on span "lens" at bounding box center [602, 571] width 7 height 7
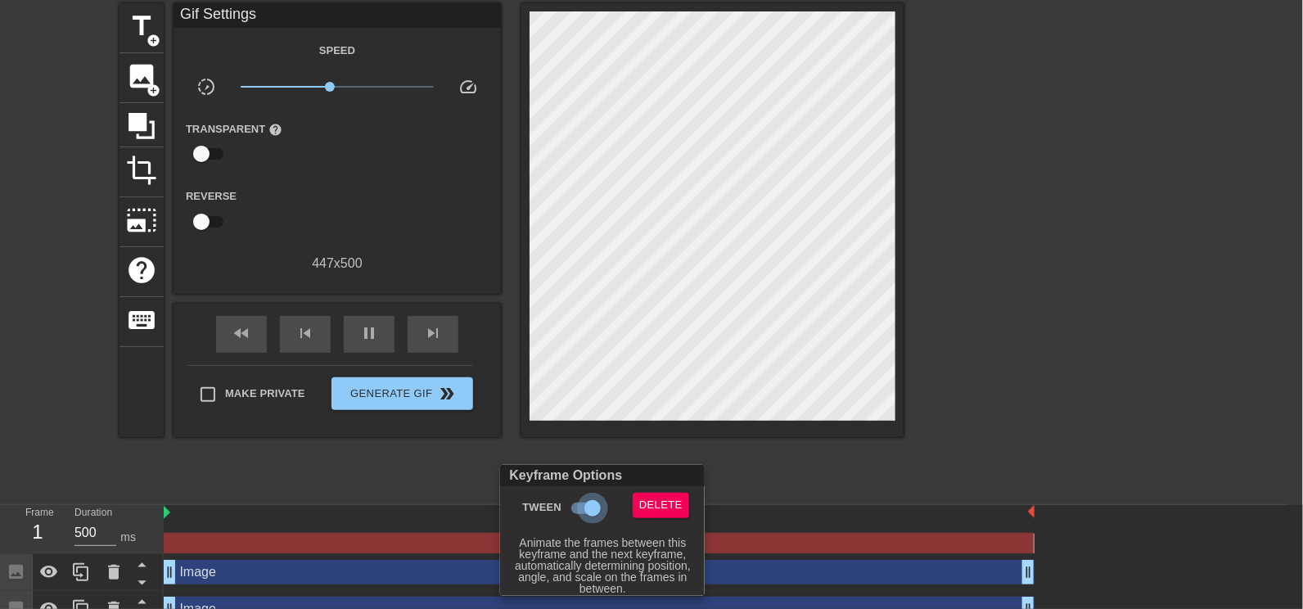
click at [599, 475] on input "Tween" at bounding box center [592, 508] width 93 height 31
checkbox input "false"
click at [1030, 475] on div at bounding box center [651, 304] width 1303 height 609
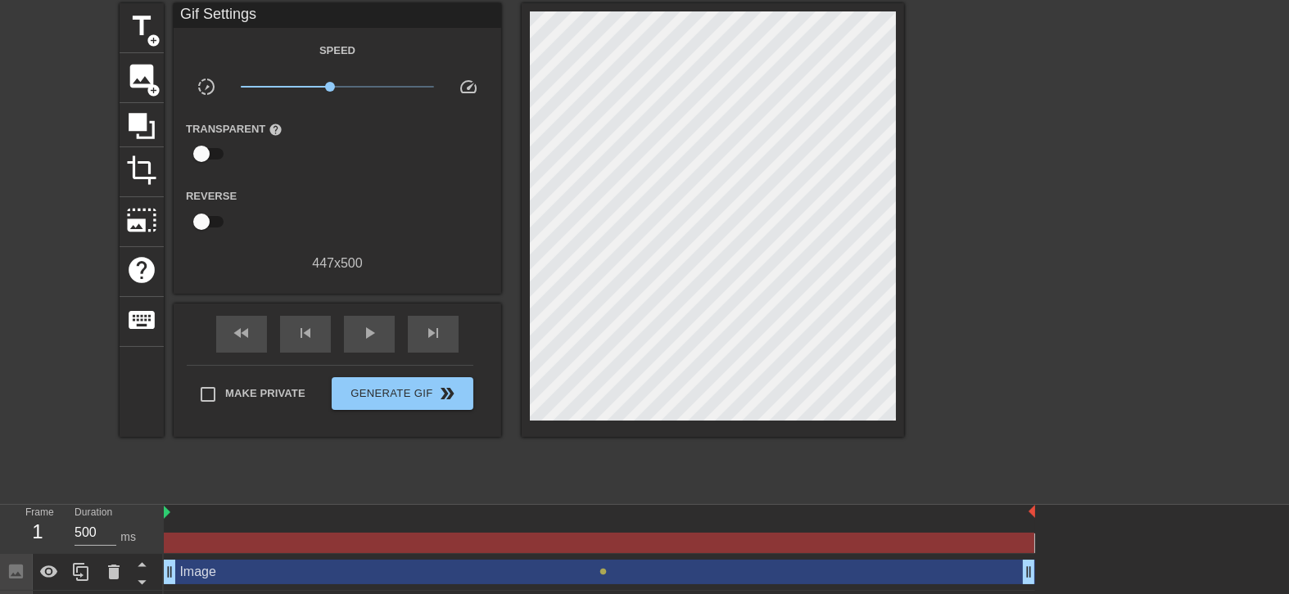
drag, startPoint x: 1027, startPoint y: 540, endPoint x: 775, endPoint y: 511, distance: 253.9
click at [726, 475] on div at bounding box center [599, 529] width 871 height 48
drag, startPoint x: 1032, startPoint y: 570, endPoint x: 542, endPoint y: 487, distance: 496.6
click at [542, 475] on div "menu_book Browse the tutorials! [DOMAIN_NAME] The online gif editor Send Feedba…" at bounding box center [644, 283] width 1289 height 689
click at [156, 475] on div "Duration 500 ms" at bounding box center [111, 528] width 98 height 47
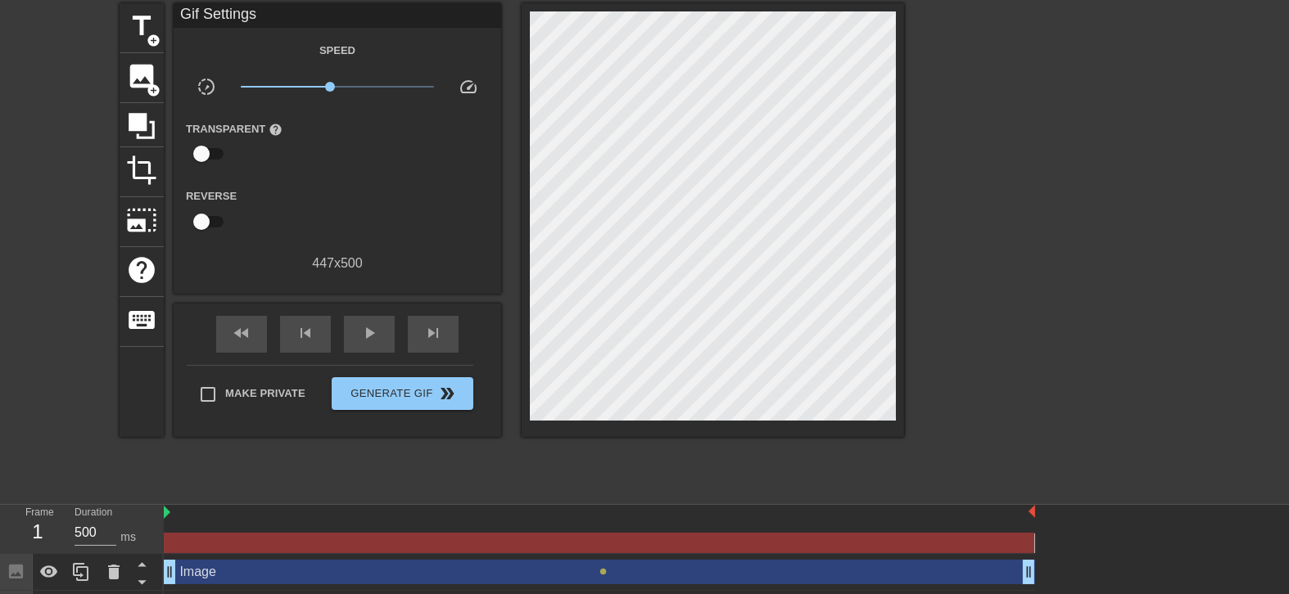
click at [170, 475] on div at bounding box center [599, 513] width 871 height 16
click at [160, 475] on div "Duration 500 ms" at bounding box center [111, 528] width 98 height 47
click at [101, 475] on input "500" at bounding box center [96, 533] width 42 height 26
drag, startPoint x: 104, startPoint y: 529, endPoint x: 43, endPoint y: 512, distance: 63.0
click at [45, 475] on div "Frame 1 Duration 500 ms" at bounding box center [86, 528] width 147 height 47
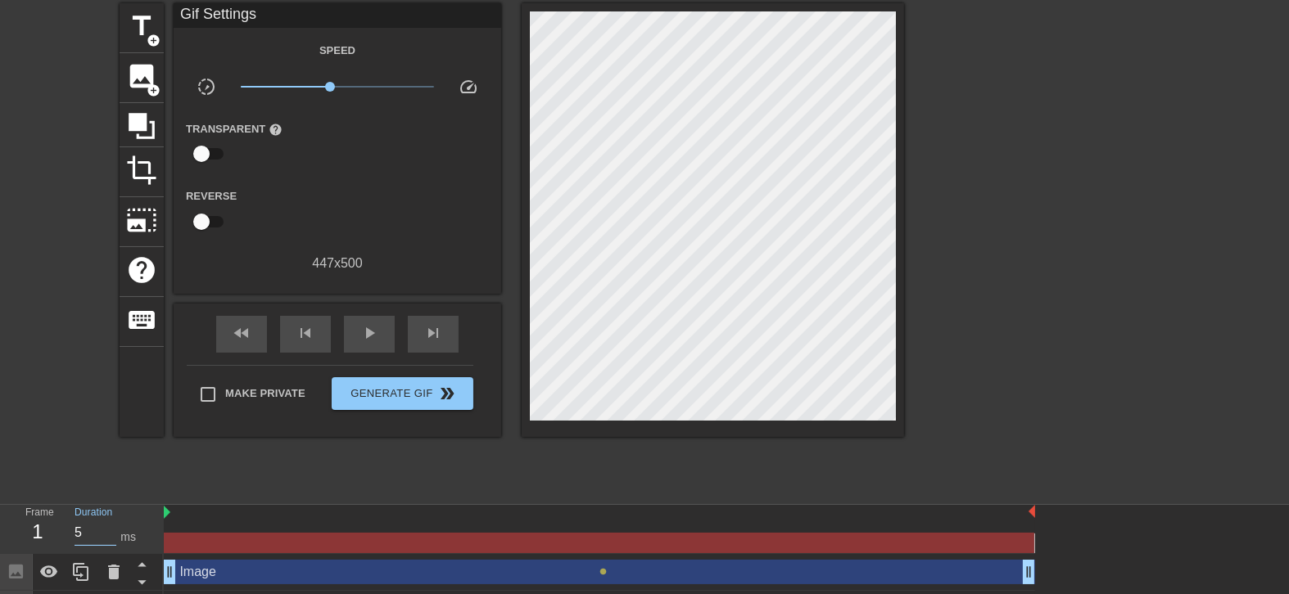
click at [210, 475] on div at bounding box center [599, 513] width 871 height 16
click at [352, 341] on div "play_arrow" at bounding box center [369, 334] width 51 height 37
click at [352, 341] on div "pause" at bounding box center [369, 334] width 51 height 37
drag, startPoint x: 102, startPoint y: 535, endPoint x: 18, endPoint y: 517, distance: 86.1
click at [18, 475] on div "Frame 1 Duration 5 ms" at bounding box center [86, 528] width 147 height 47
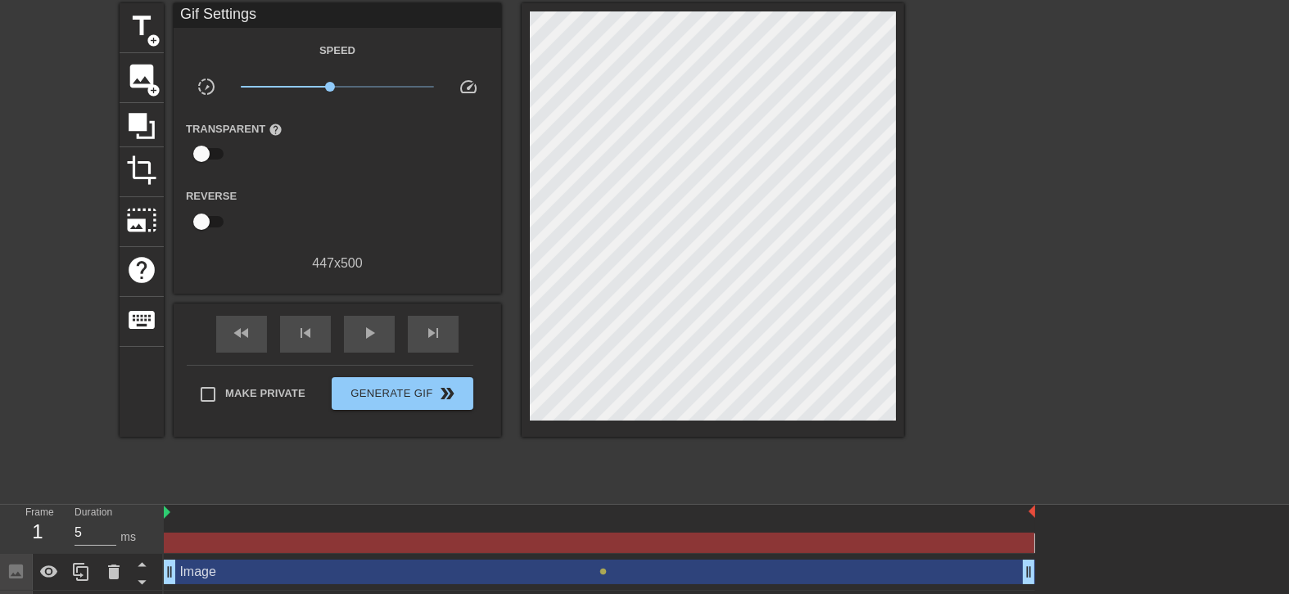
click at [38, 475] on div "1" at bounding box center [37, 531] width 25 height 29
click at [37, 475] on div "1" at bounding box center [37, 531] width 25 height 29
click at [27, 475] on div "1" at bounding box center [37, 531] width 25 height 29
drag, startPoint x: 27, startPoint y: 528, endPoint x: 65, endPoint y: 526, distance: 37.7
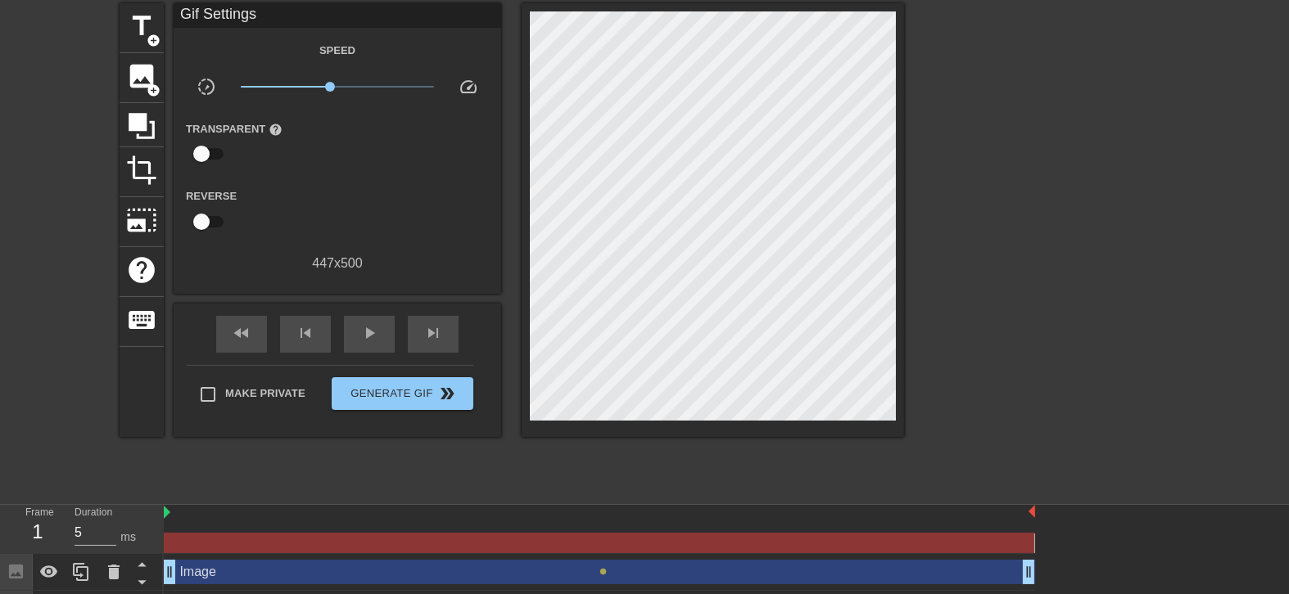
click at [57, 475] on div "Frame 1" at bounding box center [37, 528] width 49 height 47
drag, startPoint x: 69, startPoint y: 524, endPoint x: 84, endPoint y: 522, distance: 14.8
click at [83, 475] on div "Duration 5 ms" at bounding box center [111, 528] width 98 height 47
type input "600"
click at [368, 475] on div at bounding box center [599, 532] width 871 height 20
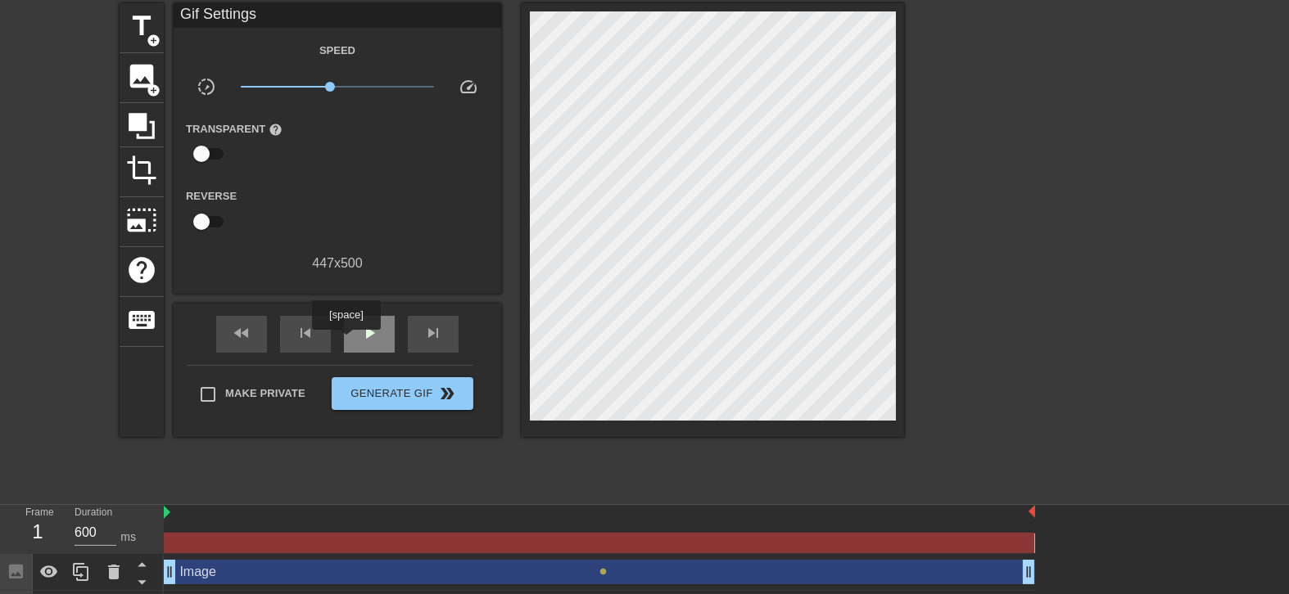
click at [346, 341] on div "play_arrow" at bounding box center [369, 334] width 51 height 37
click at [38, 475] on div "Frame 1" at bounding box center [37, 528] width 49 height 47
click at [30, 475] on div at bounding box center [16, 572] width 33 height 36
click at [55, 475] on icon at bounding box center [49, 573] width 20 height 20
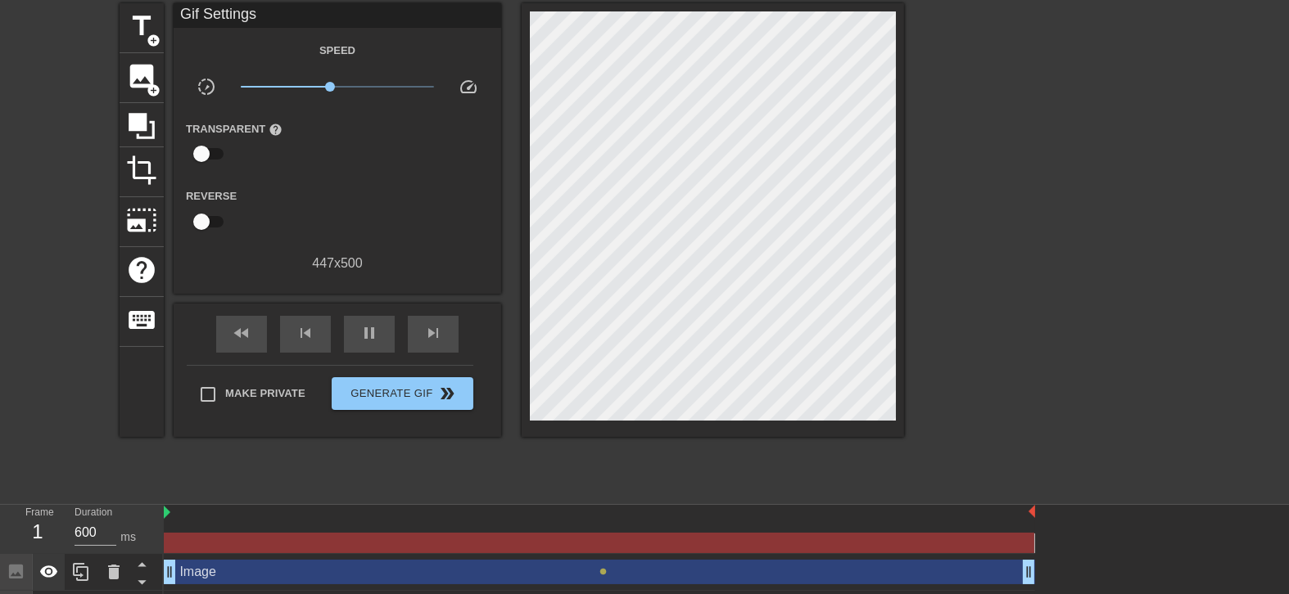
click at [55, 475] on icon at bounding box center [49, 573] width 20 height 20
drag, startPoint x: 18, startPoint y: 540, endPoint x: 38, endPoint y: 528, distance: 23.9
click at [43, 475] on div "Frame 1" at bounding box center [37, 528] width 49 height 47
click at [34, 475] on div "1" at bounding box center [37, 531] width 25 height 29
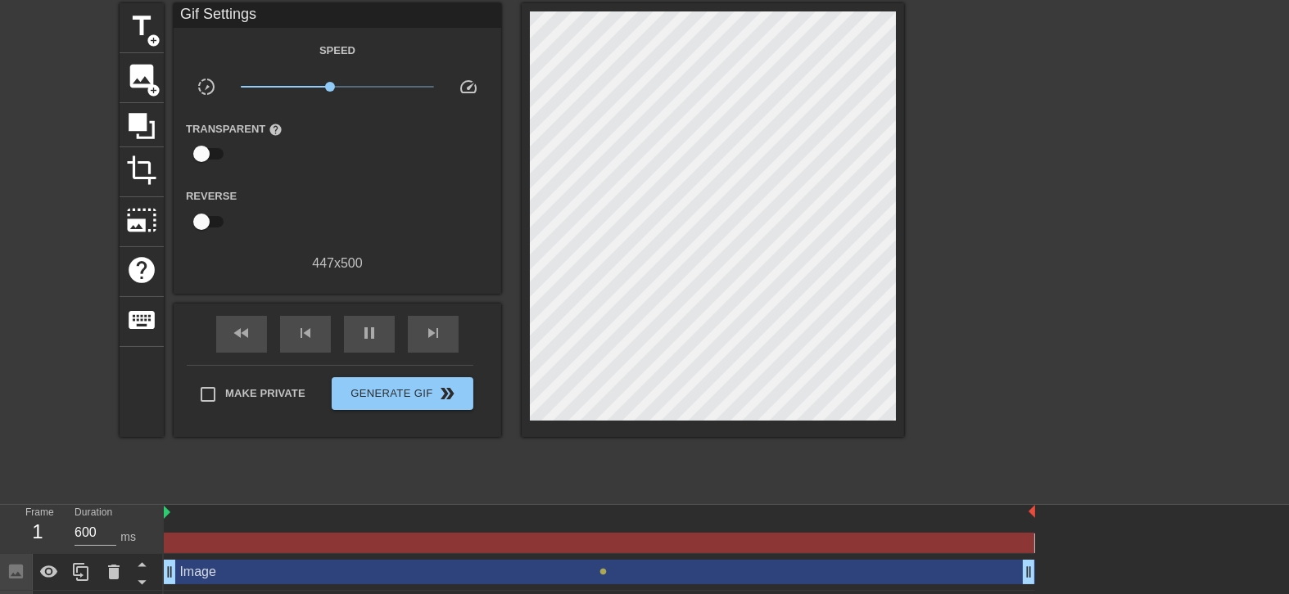
drag, startPoint x: 34, startPoint y: 531, endPoint x: 43, endPoint y: 527, distance: 10.4
click at [37, 475] on div "1" at bounding box center [37, 531] width 25 height 29
drag, startPoint x: 49, startPoint y: 522, endPoint x: 49, endPoint y: 385, distance: 136.7
click at [49, 385] on div "title add_circle image add_circle crop photo_size_select_large help keyboard Gi…" at bounding box center [644, 248] width 1289 height 491
click at [149, 323] on span "keyboard" at bounding box center [141, 320] width 31 height 31
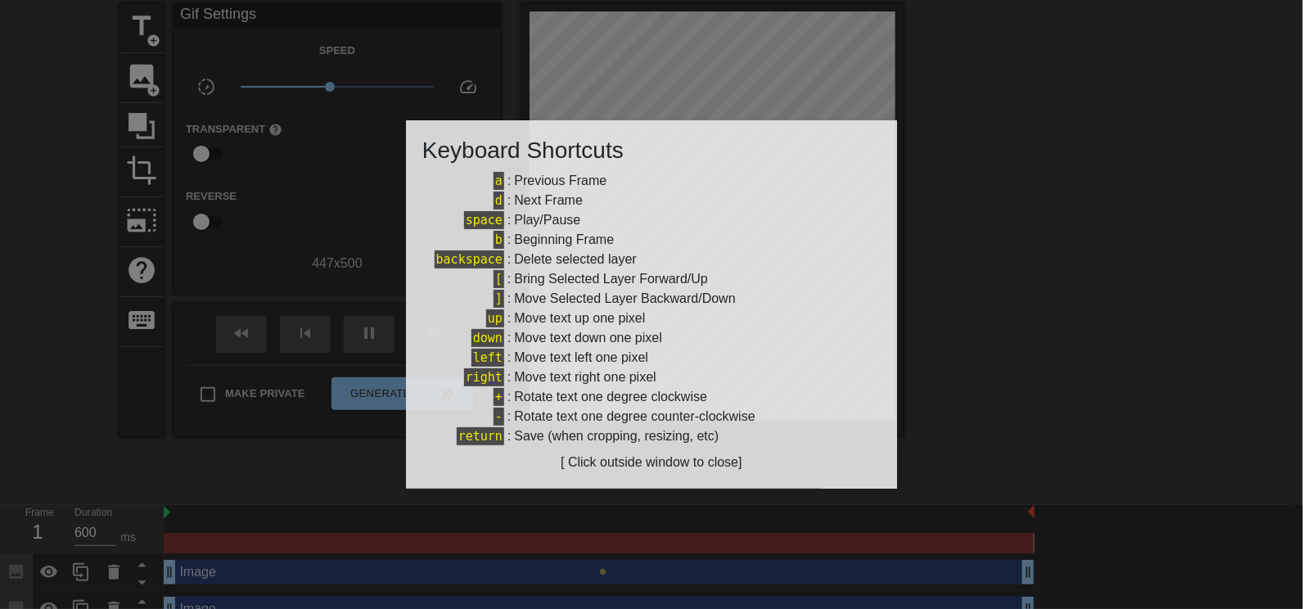
click at [149, 324] on div at bounding box center [651, 304] width 1303 height 609
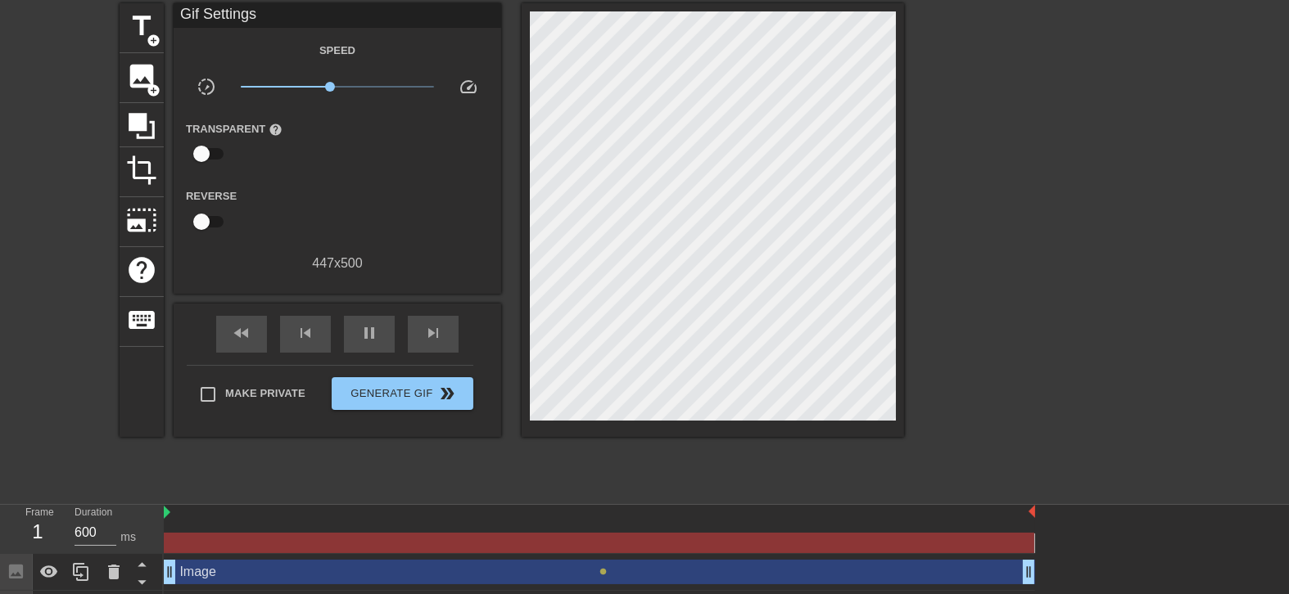
click at [62, 336] on div "title add_circle image add_circle crop photo_size_select_large help keyboard Gi…" at bounding box center [644, 248] width 1289 height 491
click at [153, 290] on div "help" at bounding box center [142, 272] width 44 height 50
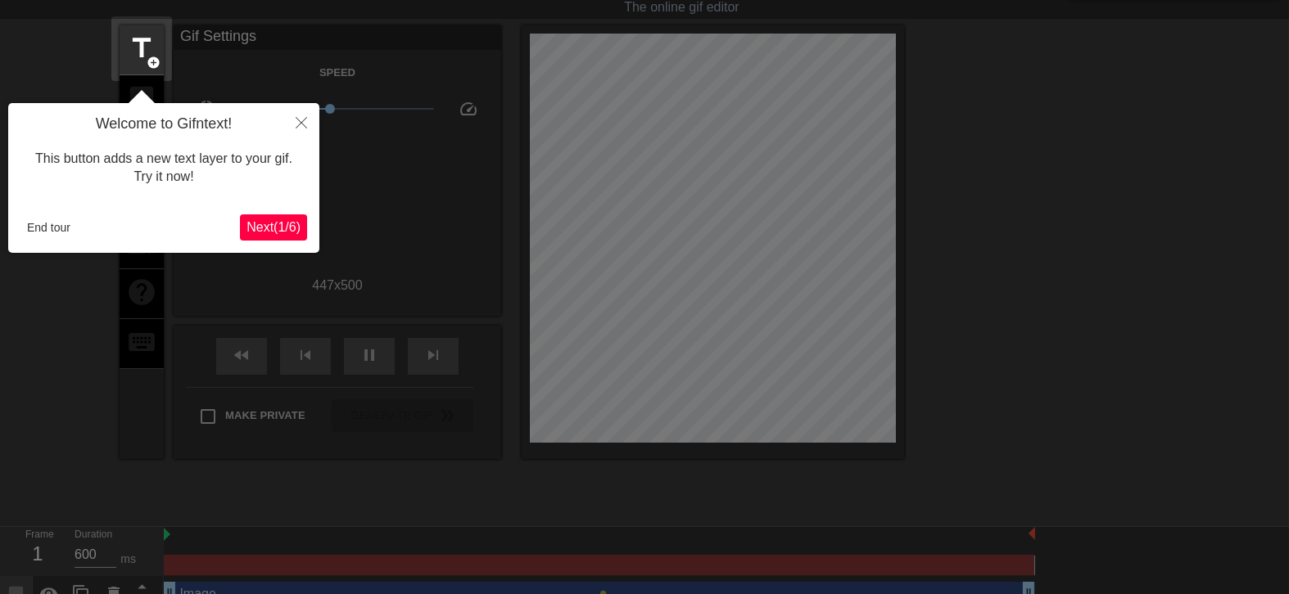
click at [153, 290] on div at bounding box center [644, 307] width 1289 height 693
click at [305, 123] on icon "Close" at bounding box center [301, 122] width 11 height 11
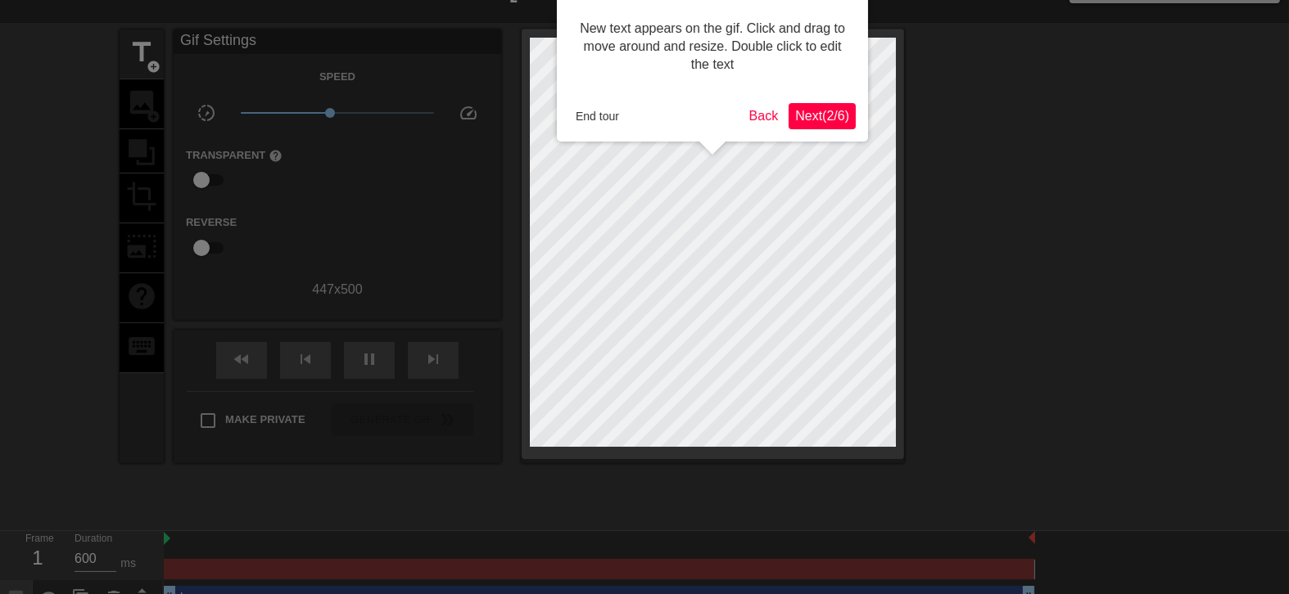
scroll to position [0, 0]
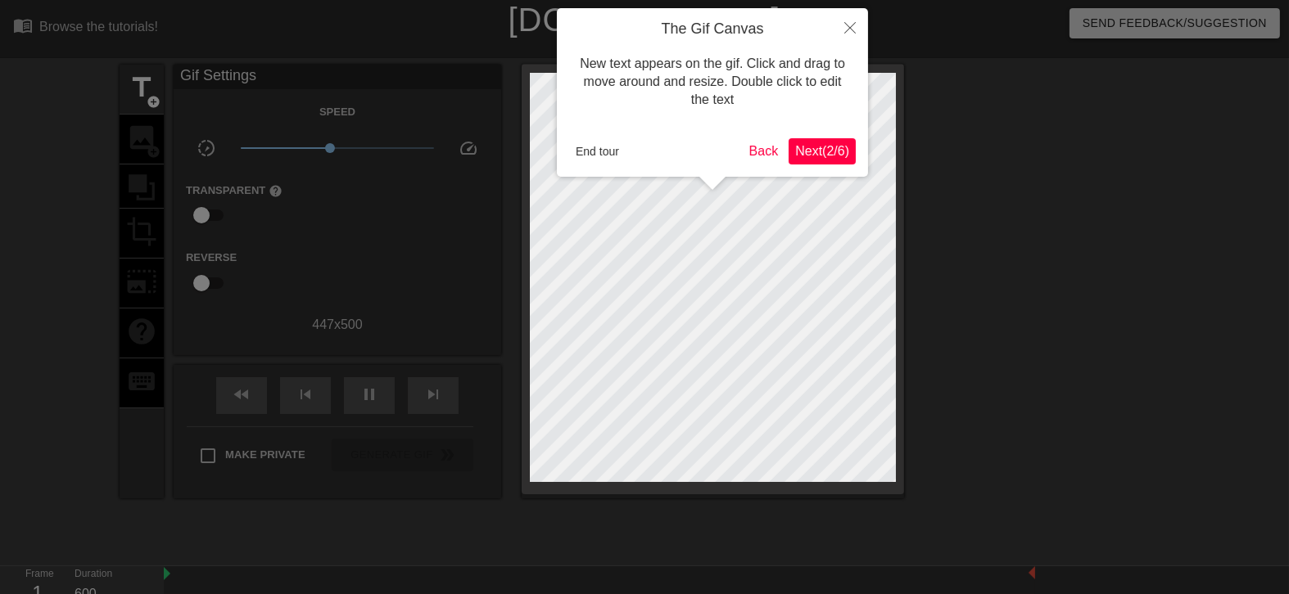
click at [112, 368] on div at bounding box center [644, 346] width 1289 height 693
click at [610, 154] on button "End tour" at bounding box center [597, 151] width 56 height 25
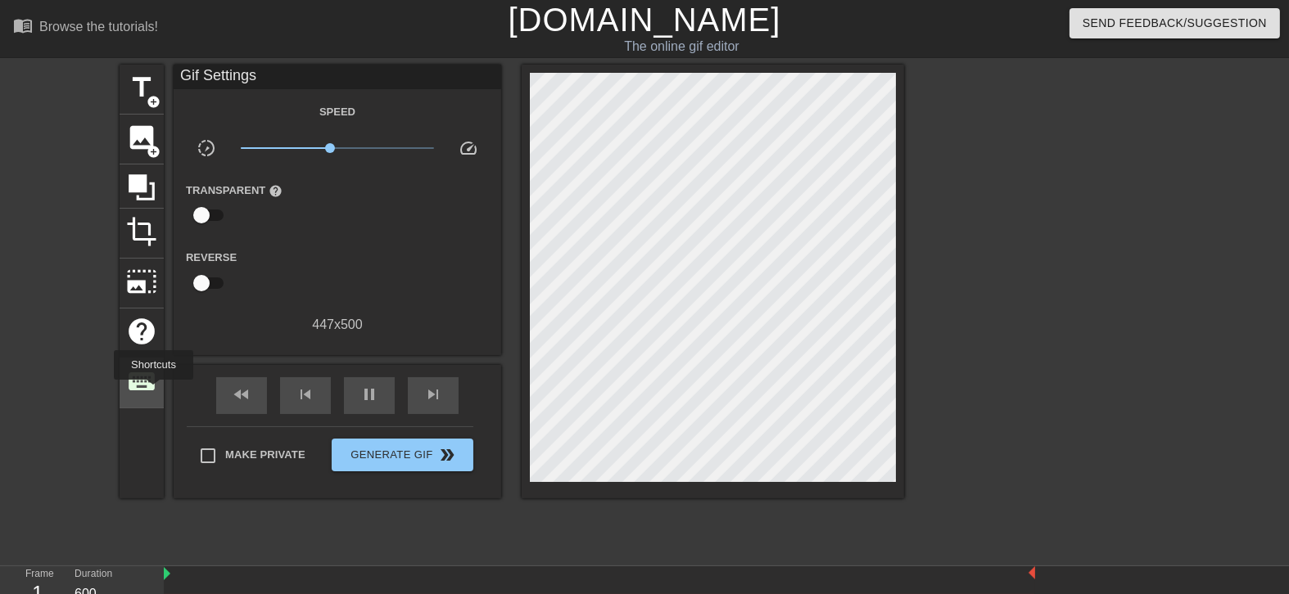
click at [153, 391] on div "keyboard" at bounding box center [142, 384] width 44 height 50
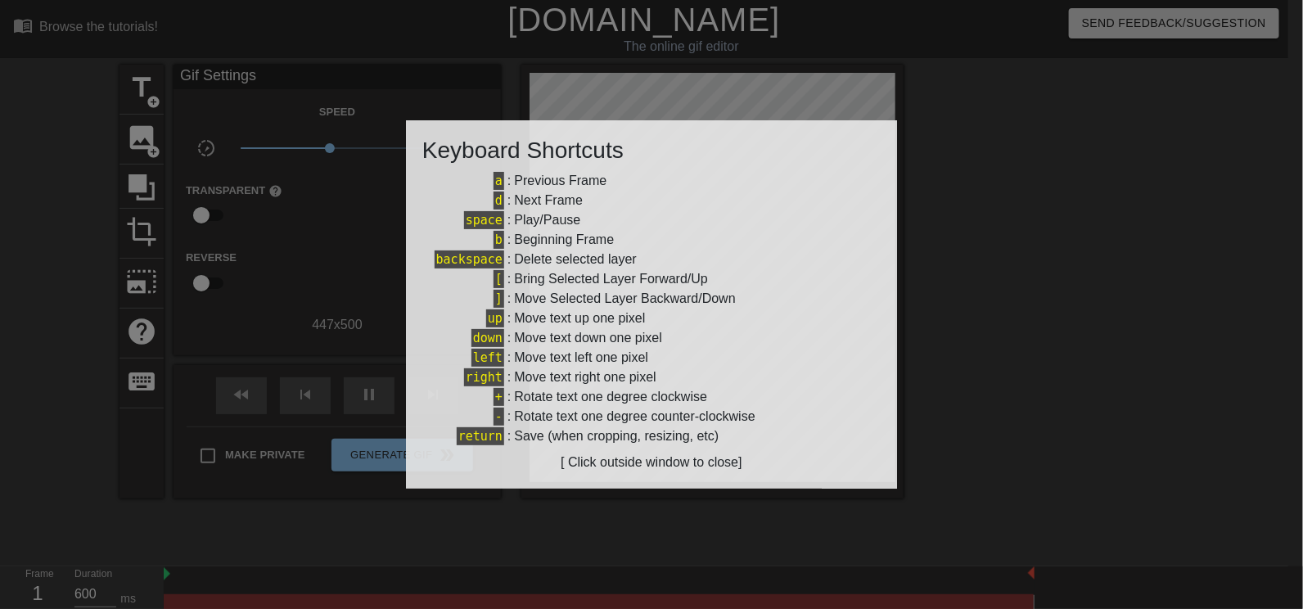
click at [169, 242] on div at bounding box center [651, 304] width 1303 height 609
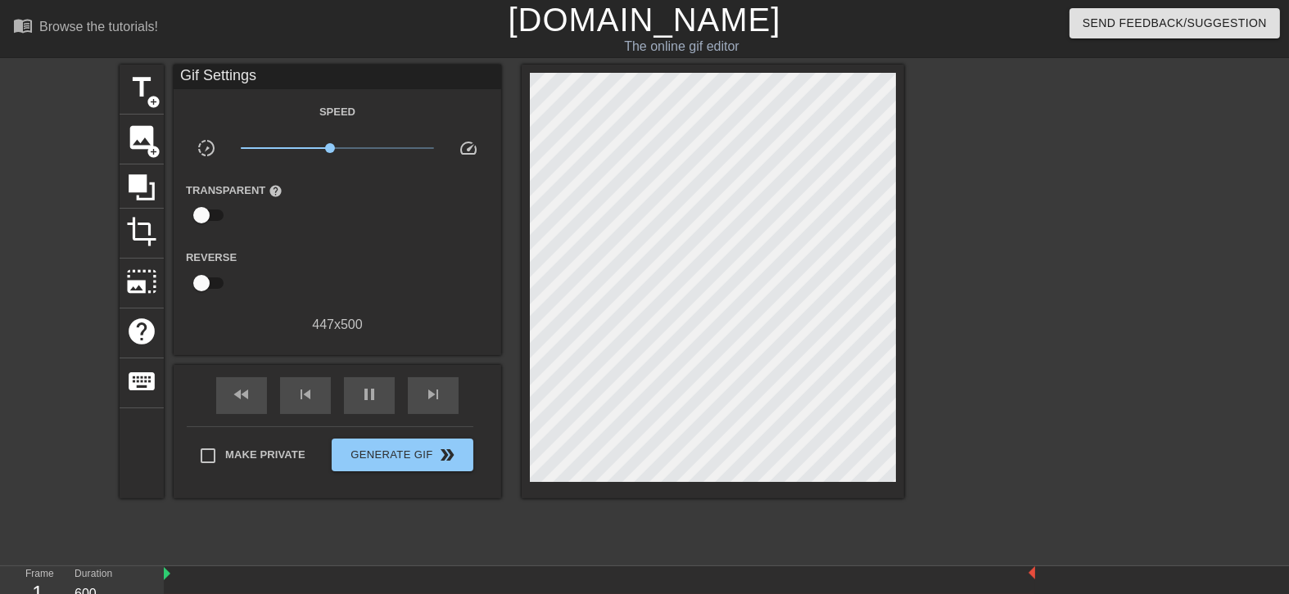
click at [88, 286] on div "title add_circle image add_circle crop photo_size_select_large help keyboard Gi…" at bounding box center [644, 310] width 1289 height 491
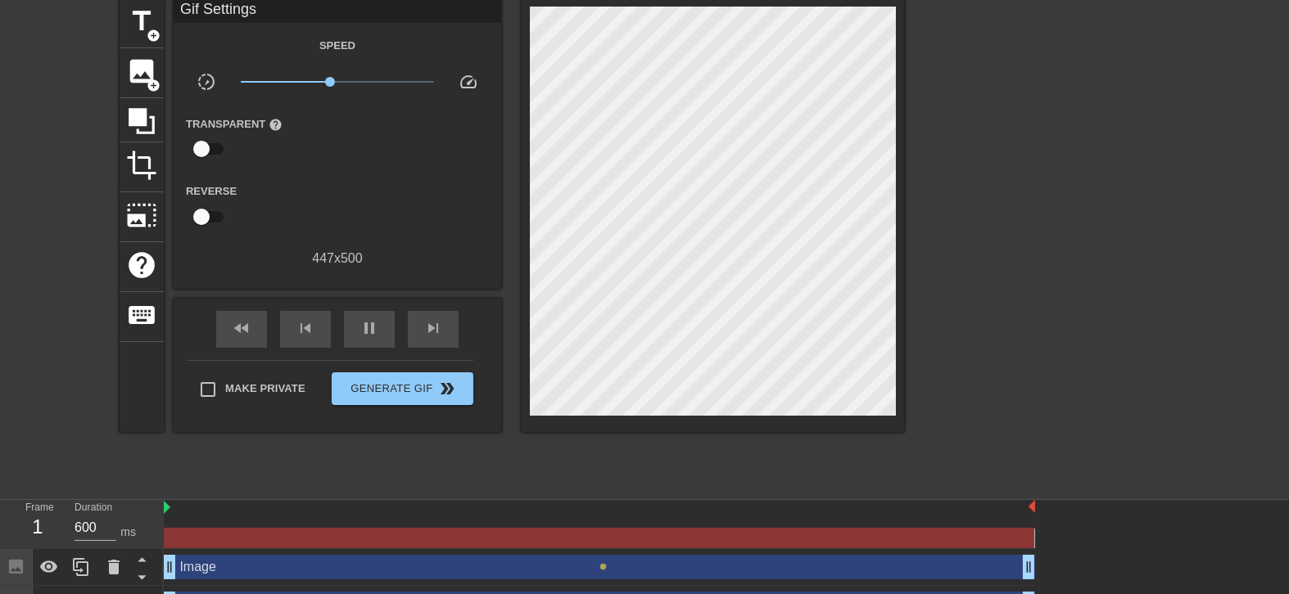
scroll to position [97, 0]
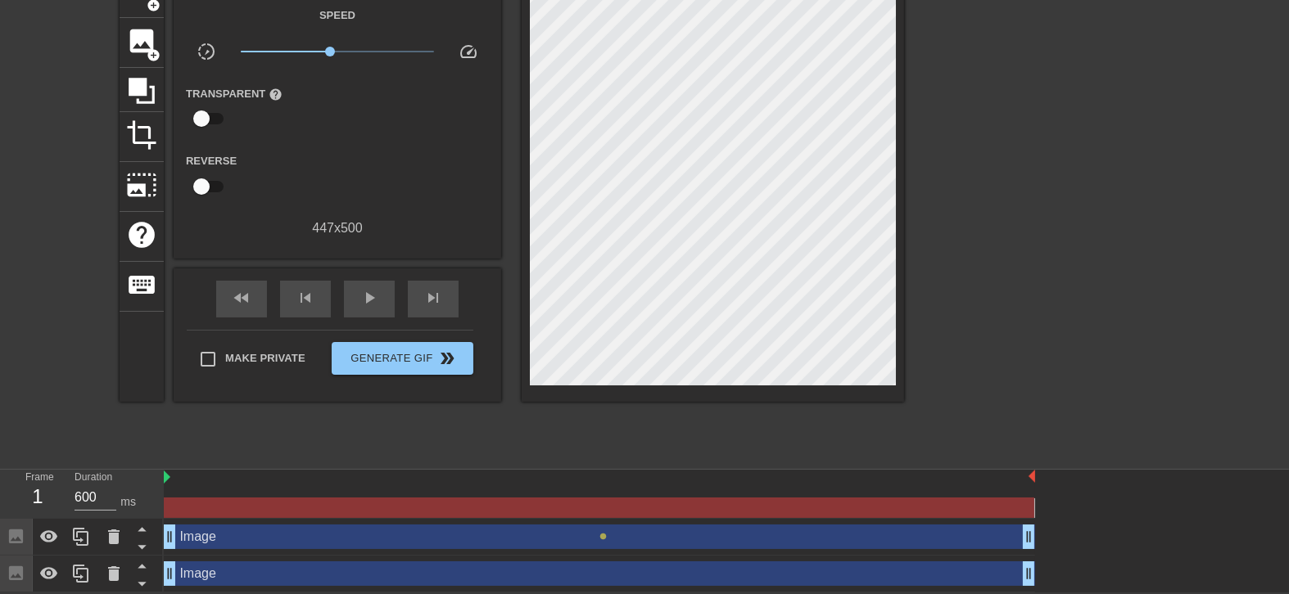
click at [276, 475] on div "Image drag_handle drag_handle" at bounding box center [599, 574] width 871 height 25
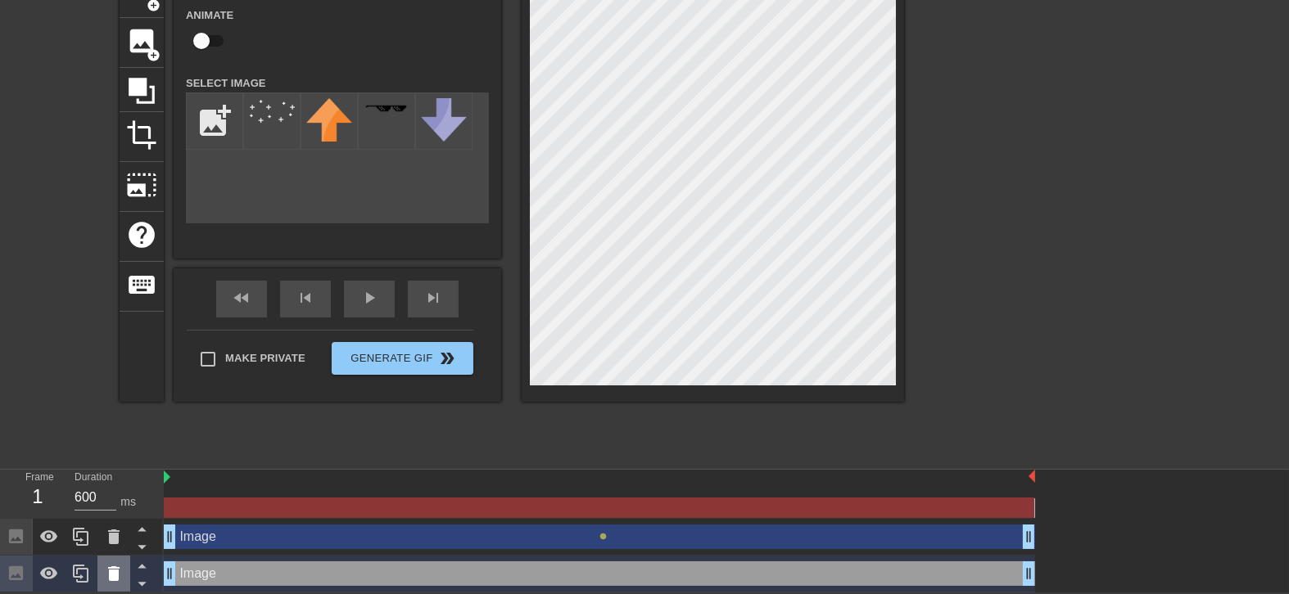
click at [118, 475] on icon at bounding box center [113, 574] width 11 height 15
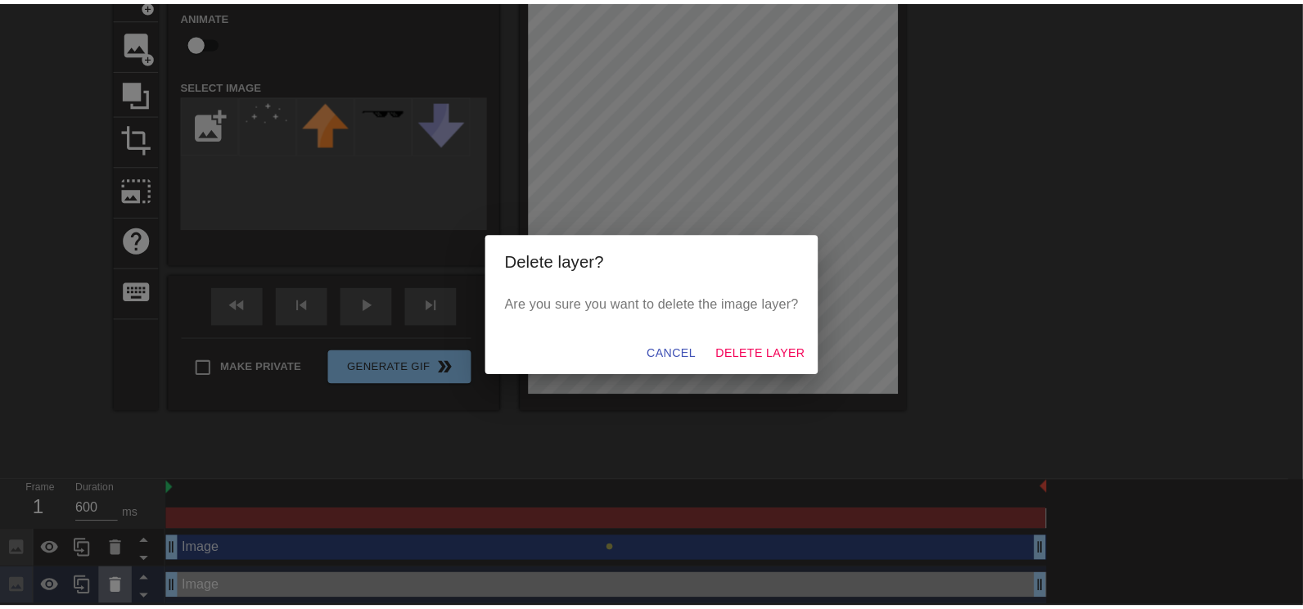
scroll to position [83, 0]
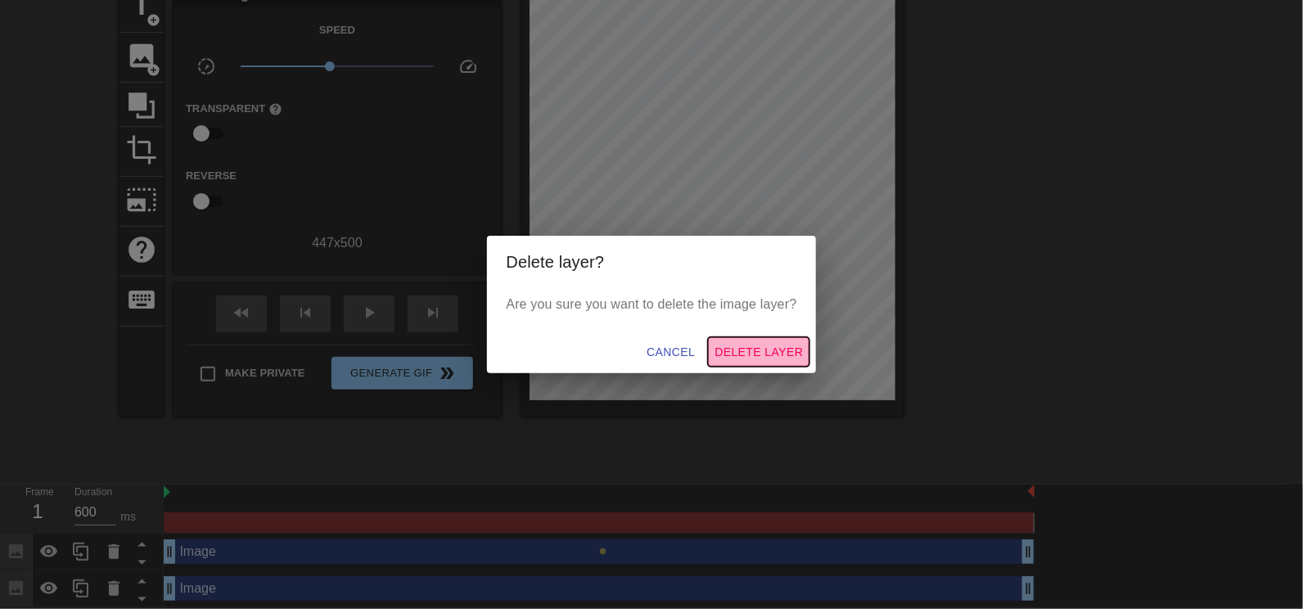
click at [767, 350] on span "Delete Layer" at bounding box center [759, 352] width 88 height 20
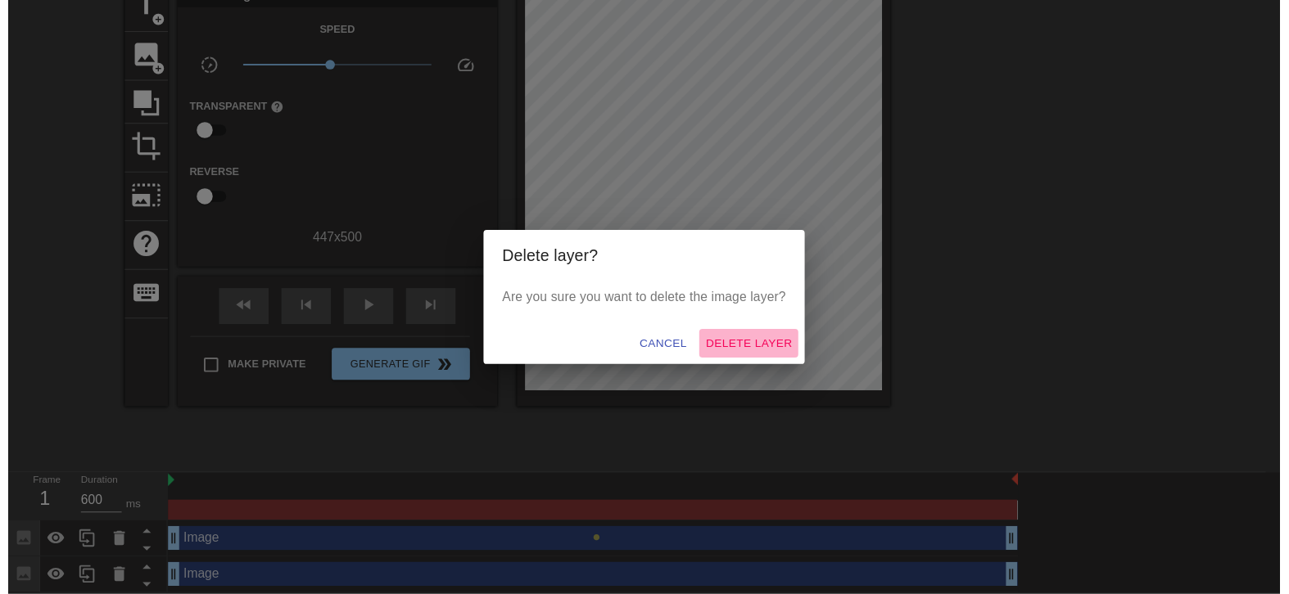
scroll to position [61, 0]
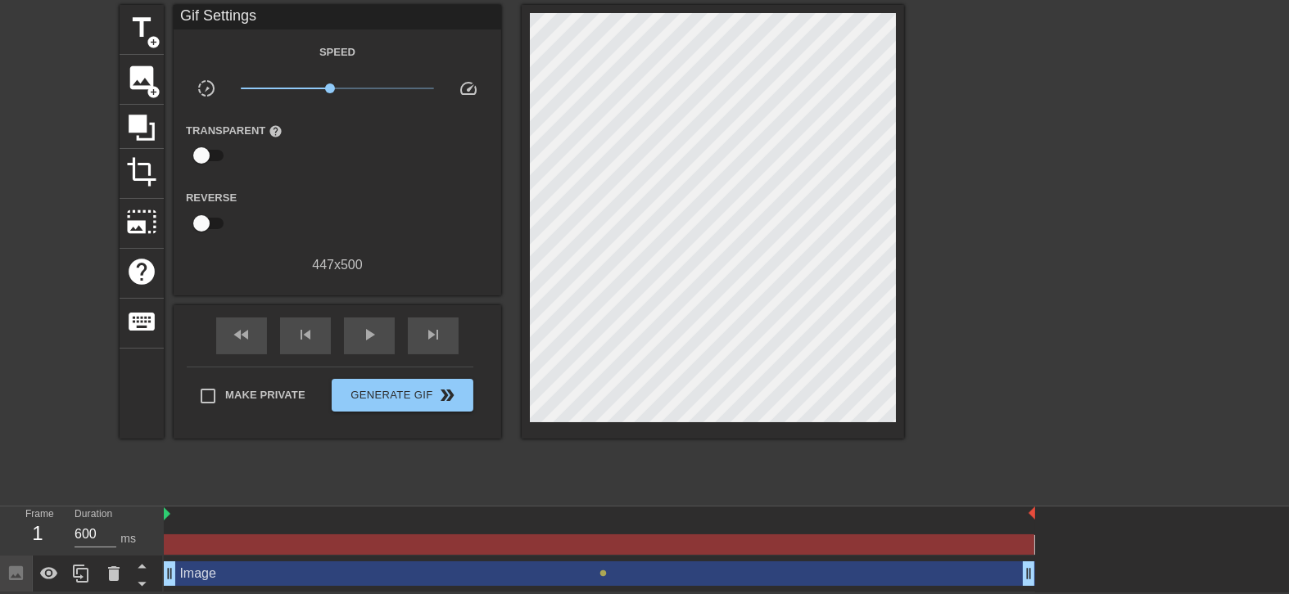
click at [218, 475] on div "Image drag_handle drag_handle" at bounding box center [599, 574] width 871 height 25
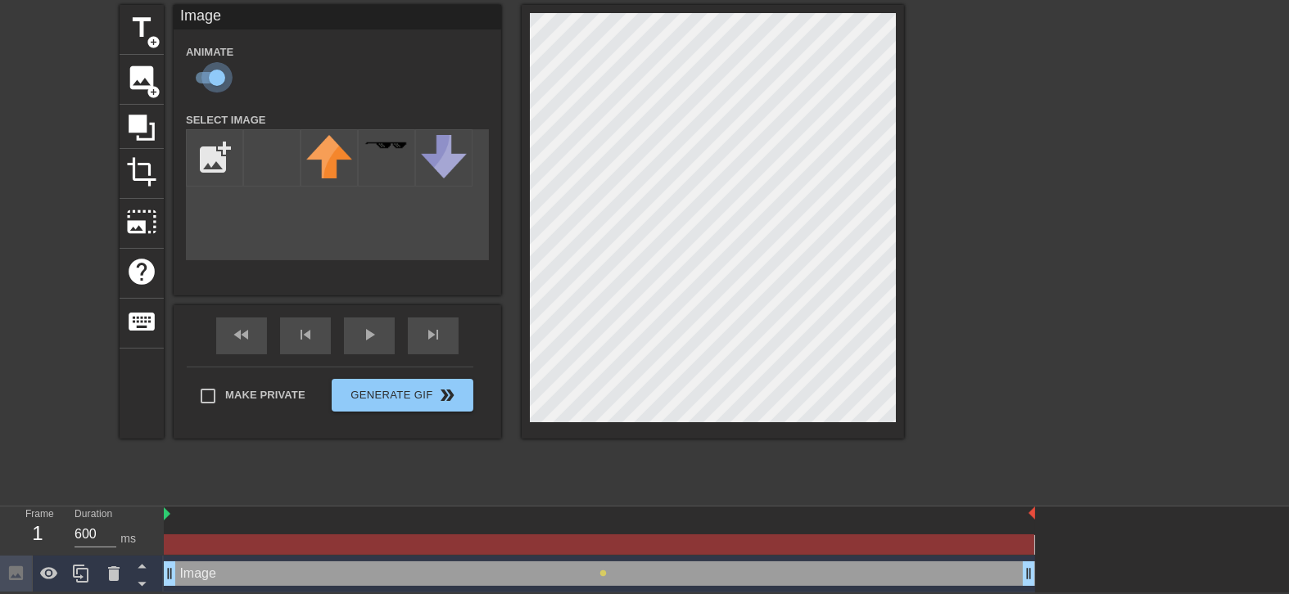
click at [228, 79] on input "checkbox" at bounding box center [216, 77] width 93 height 31
click at [226, 79] on input "checkbox" at bounding box center [201, 77] width 93 height 31
checkbox input "true"
click at [233, 172] on input "file" at bounding box center [215, 158] width 56 height 56
type input "C:\fakepath\dc2le08-8d6252f9-3353-4491-9e23-4fb52bc1e7db.gif"
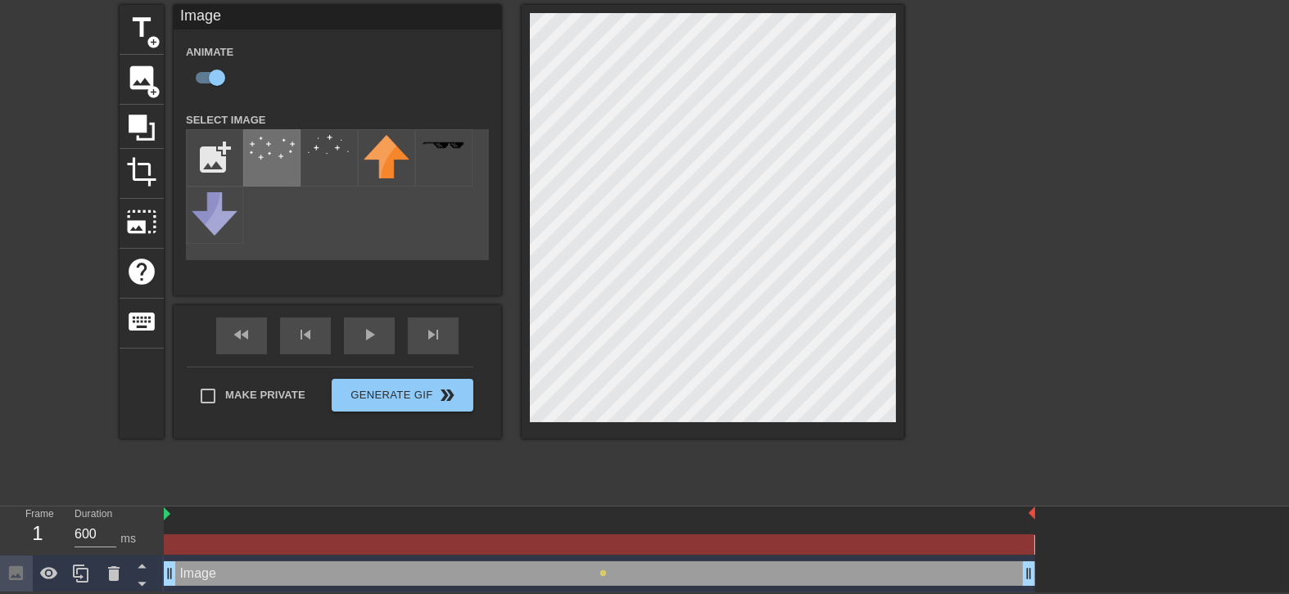
click at [293, 155] on img at bounding box center [272, 147] width 46 height 25
click at [270, 151] on img at bounding box center [272, 147] width 46 height 25
click at [364, 70] on div "Animate" at bounding box center [338, 68] width 328 height 52
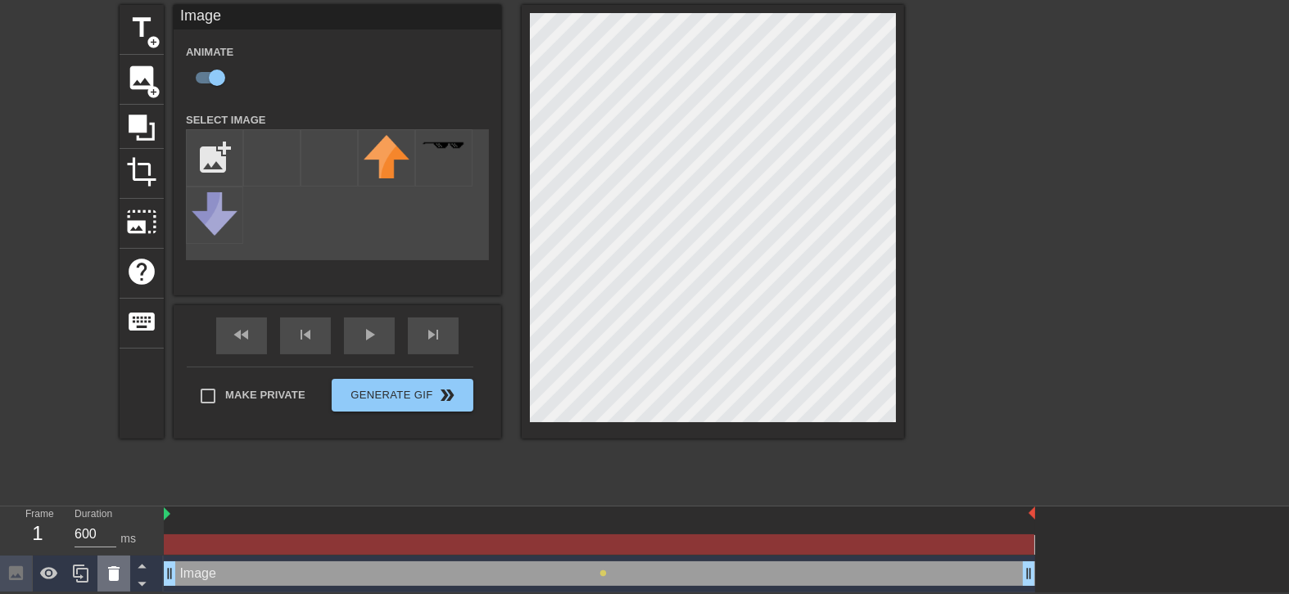
click at [124, 475] on div at bounding box center [113, 574] width 33 height 36
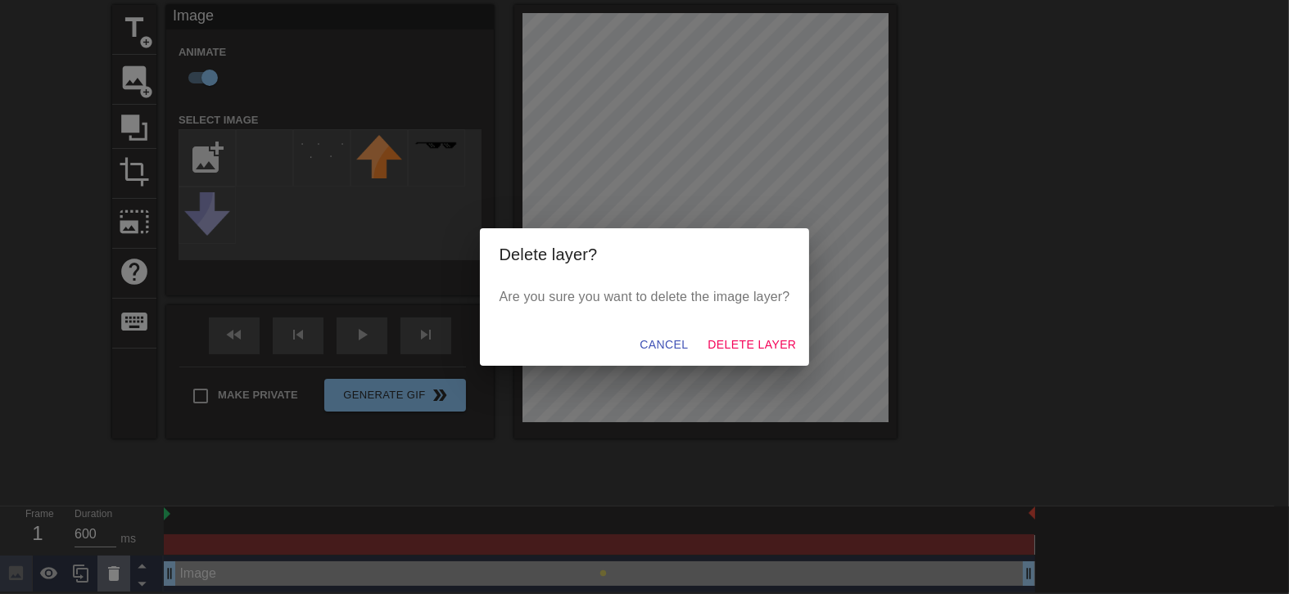
scroll to position [46, 0]
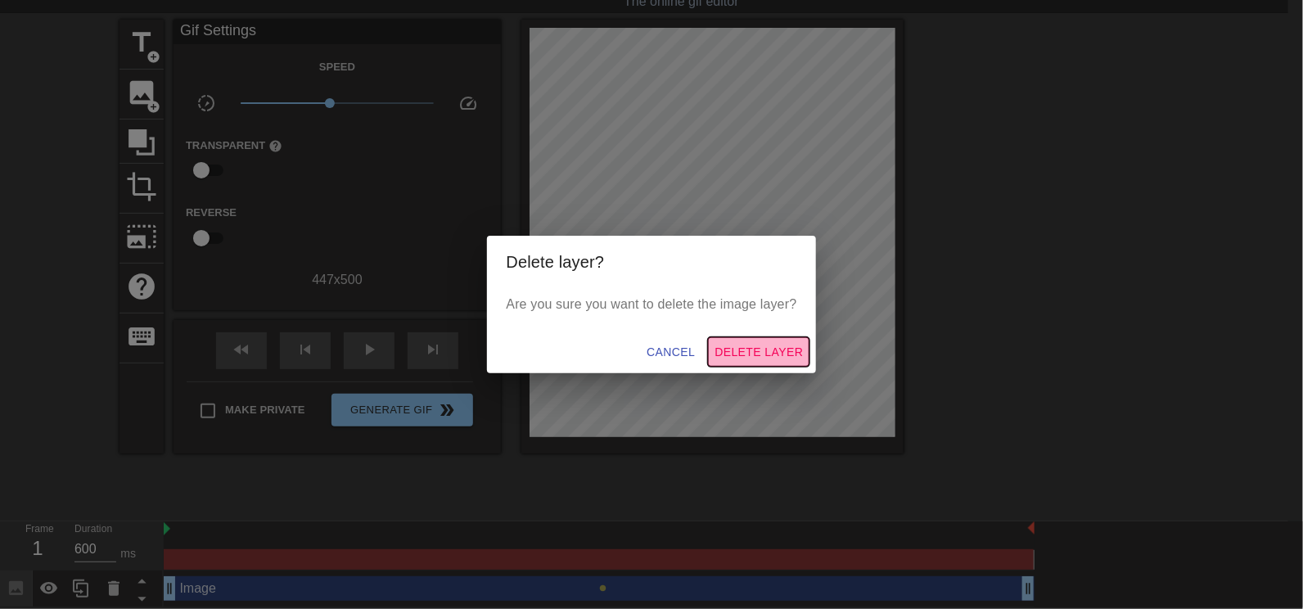
click at [748, 351] on span "Delete Layer" at bounding box center [759, 352] width 88 height 20
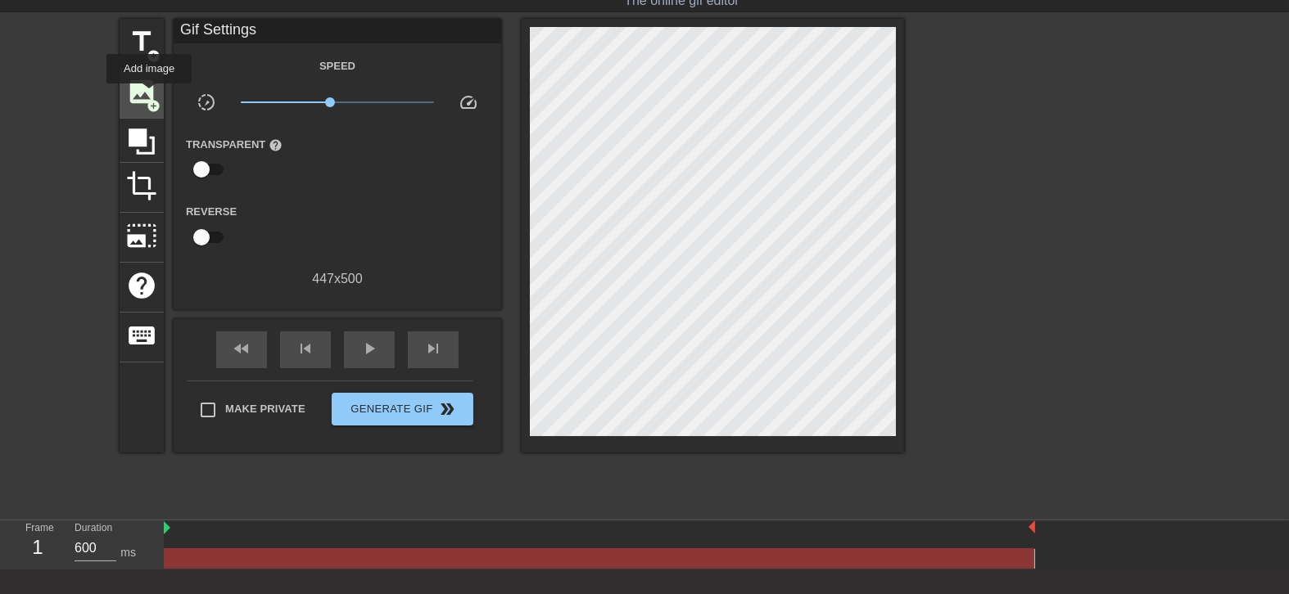
click at [156, 76] on span "image" at bounding box center [141, 91] width 31 height 31
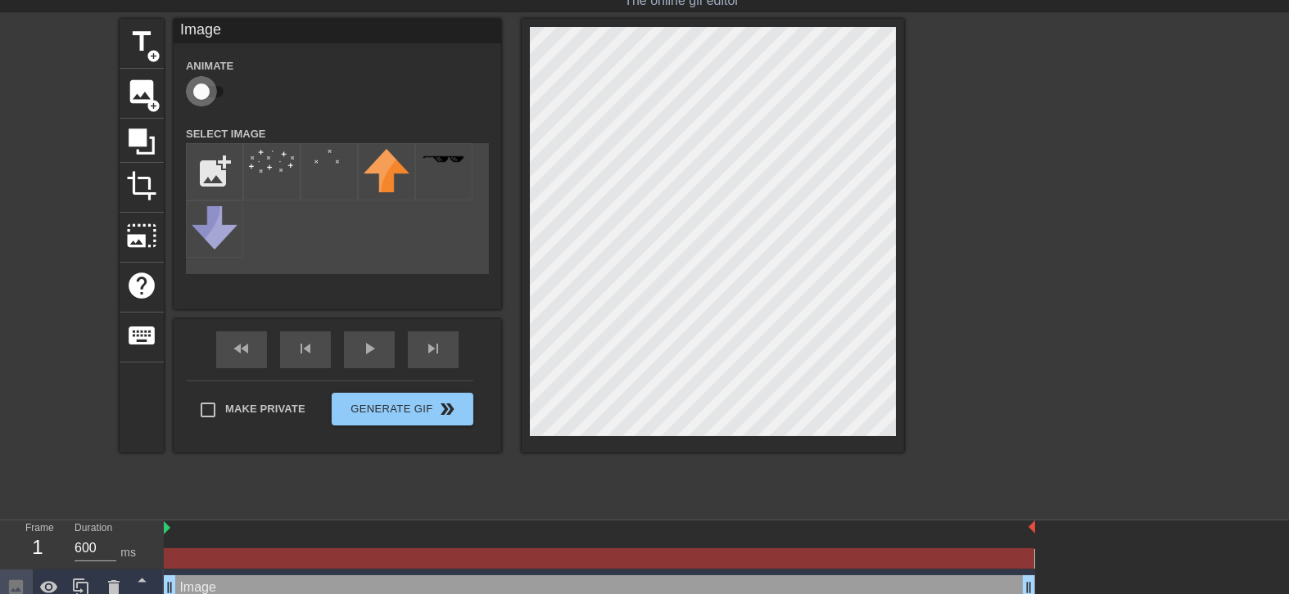
click at [211, 90] on input "checkbox" at bounding box center [201, 91] width 93 height 31
click at [170, 76] on input "checkbox" at bounding box center [216, 91] width 93 height 31
click at [155, 76] on input "checkbox" at bounding box center [201, 91] width 93 height 31
checkbox input "true"
click at [248, 140] on label "Select Image" at bounding box center [226, 134] width 80 height 16
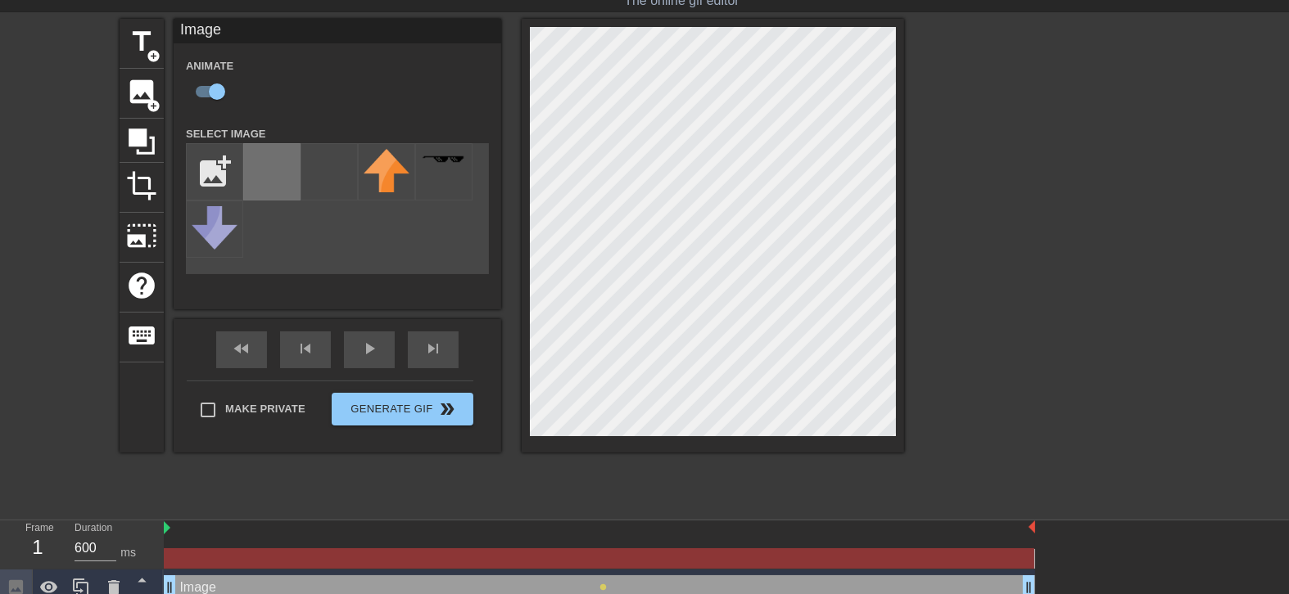
click at [259, 151] on img at bounding box center [272, 161] width 46 height 25
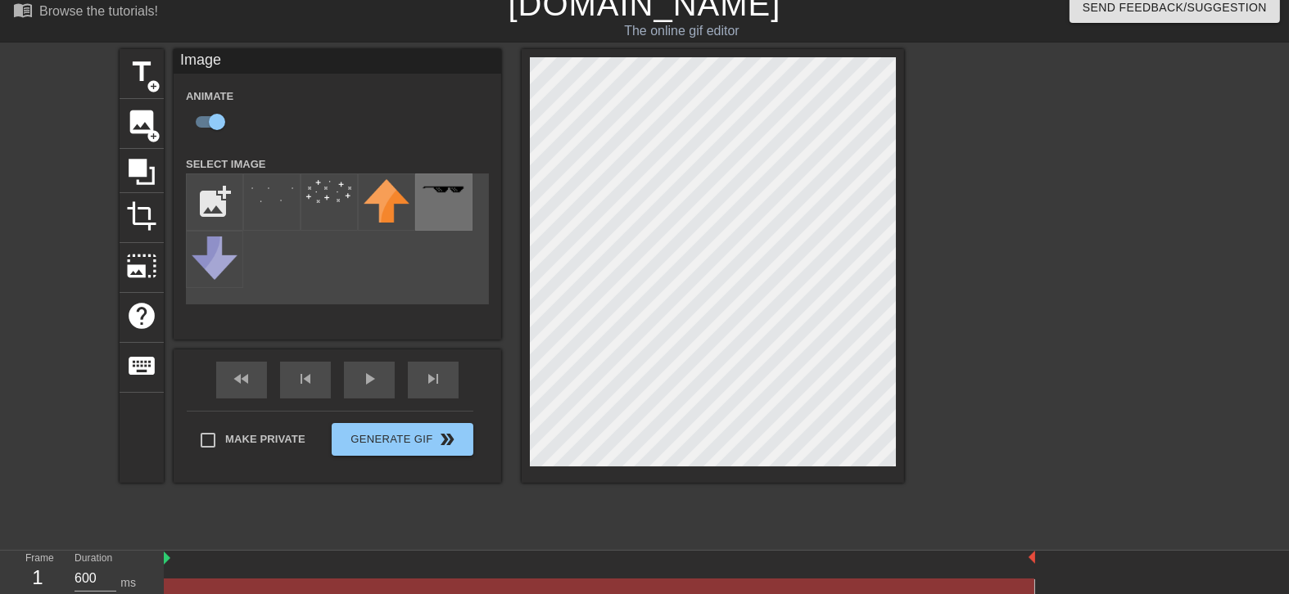
scroll to position [0, 0]
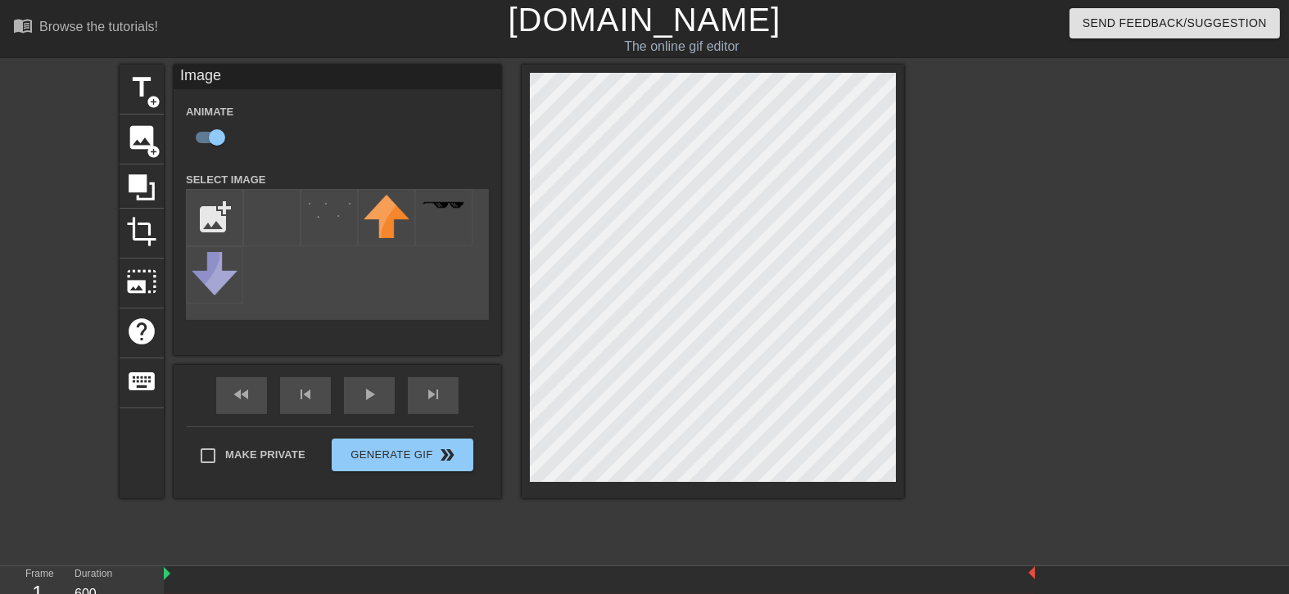
click at [963, 309] on div at bounding box center [1047, 310] width 246 height 491
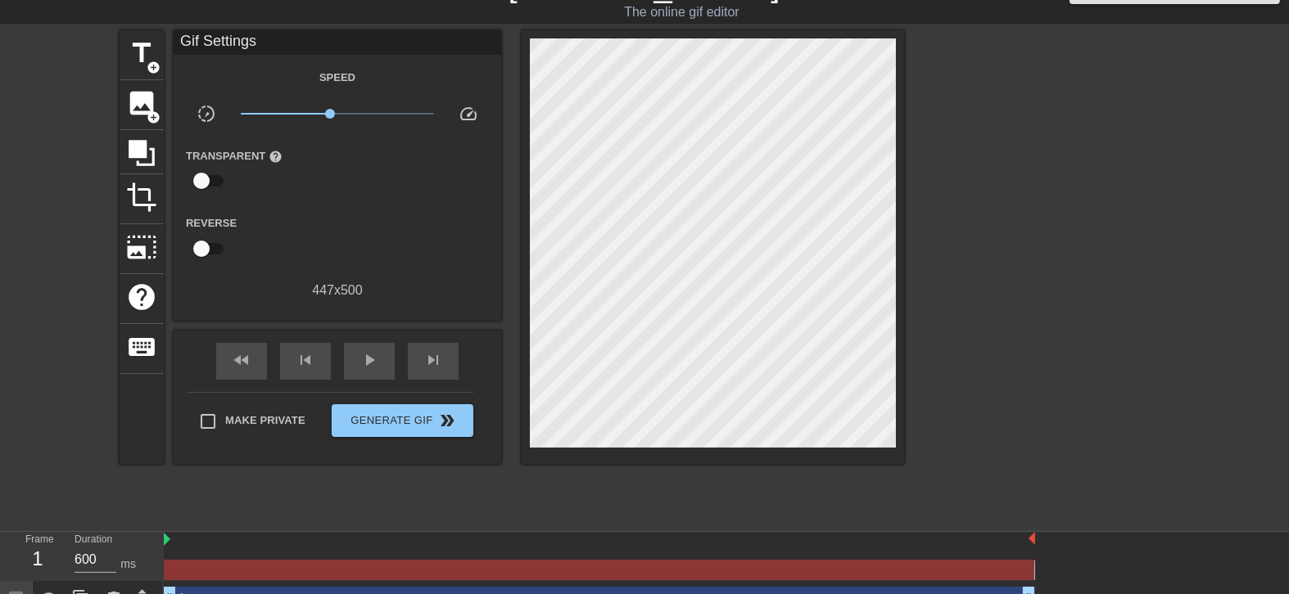
scroll to position [61, 0]
